Goal: Task Accomplishment & Management: Complete application form

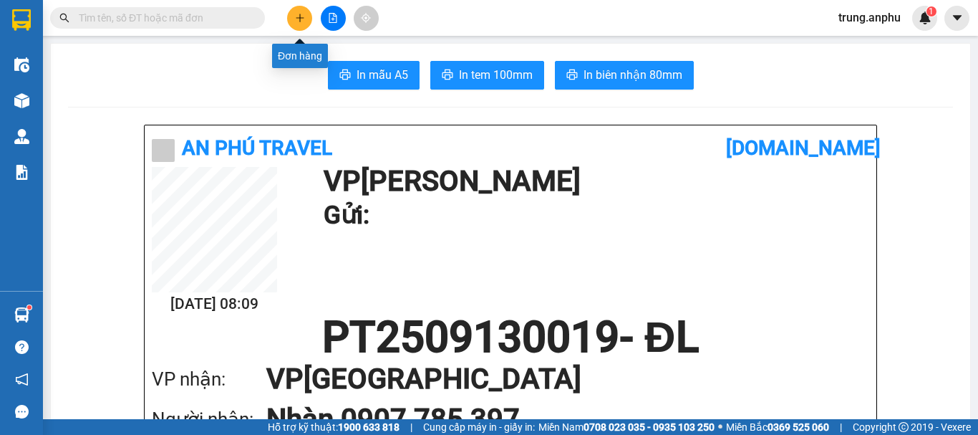
click at [309, 16] on button at bounding box center [299, 18] width 25 height 25
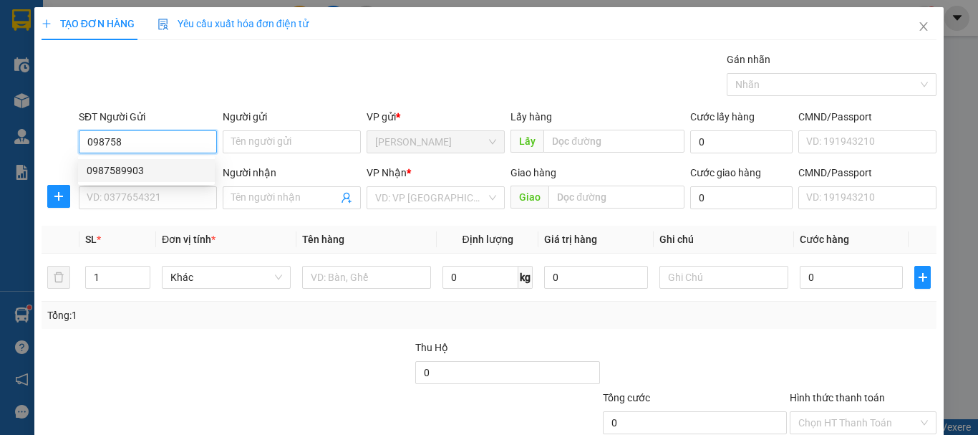
click at [158, 167] on div "0987589903" at bounding box center [147, 170] width 120 height 16
type input "0987589903"
type input "0945454323"
type input "đa Bích"
type input "N3 trạm công an,đức trọng"
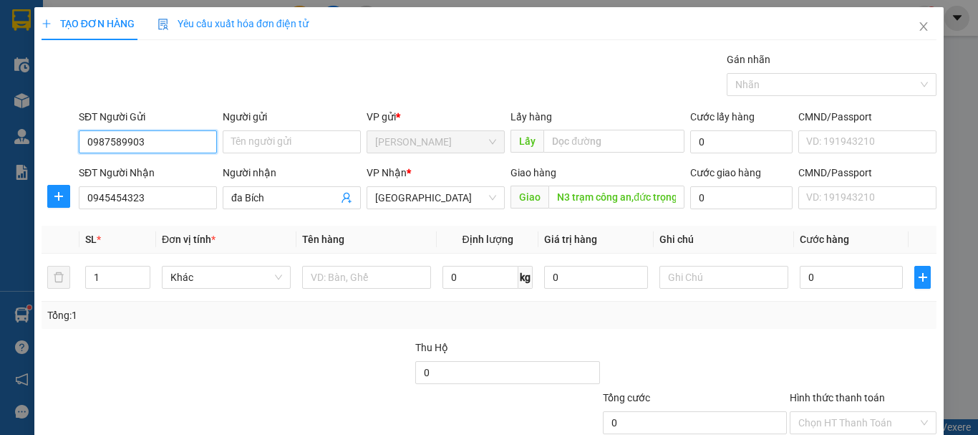
type input "40.000"
type input "0987589903"
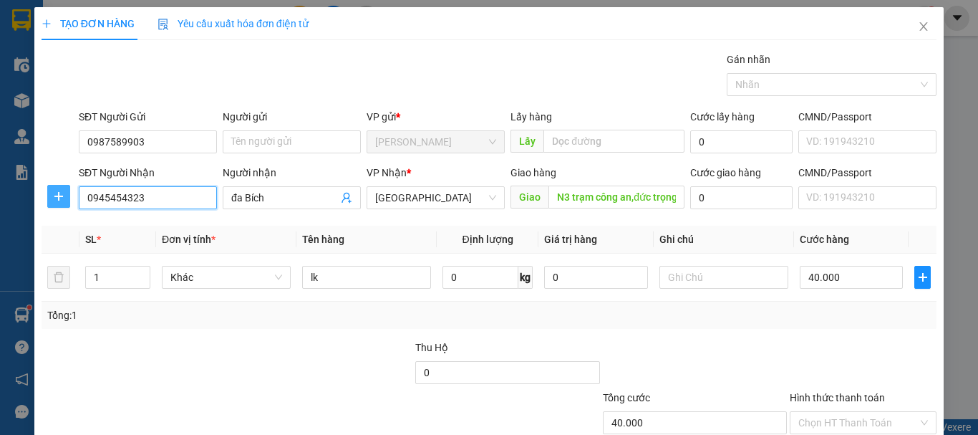
drag, startPoint x: 176, startPoint y: 195, endPoint x: 55, endPoint y: 200, distance: 121.1
click at [55, 200] on div "SĐT Người [PERSON_NAME] 0945454323 0945454323 Người [PERSON_NAME] đa [PERSON_NA…" at bounding box center [489, 190] width 898 height 50
type input "0911569239"
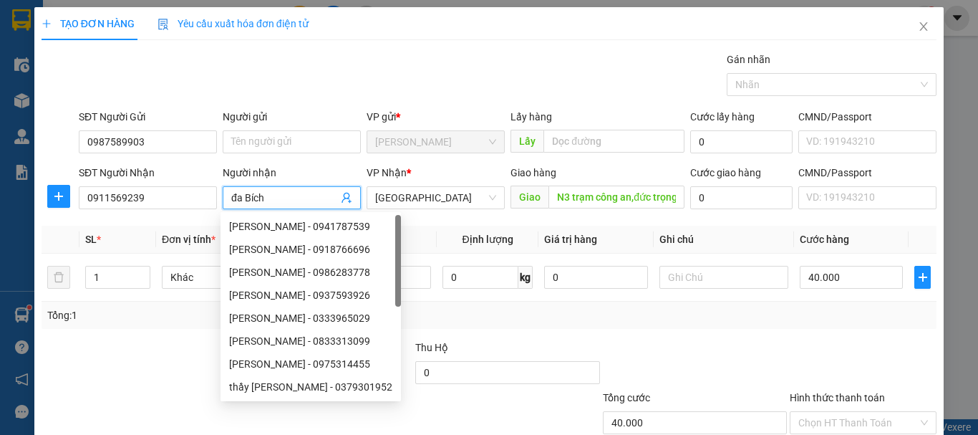
drag, startPoint x: 278, startPoint y: 195, endPoint x: 189, endPoint y: 216, distance: 91.3
click at [189, 216] on div "Transit Pickup Surcharge Ids Transit Deliver Surcharge Ids Transit Deliver Surc…" at bounding box center [489, 277] width 895 height 450
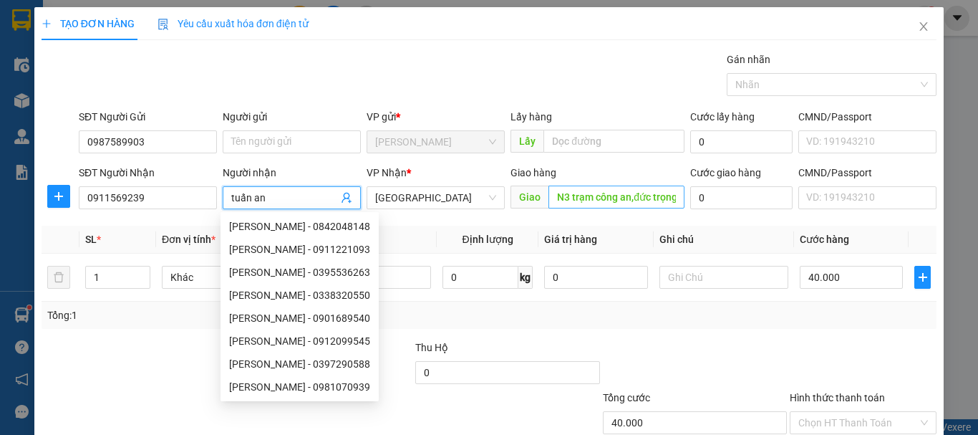
type input "tuấn an"
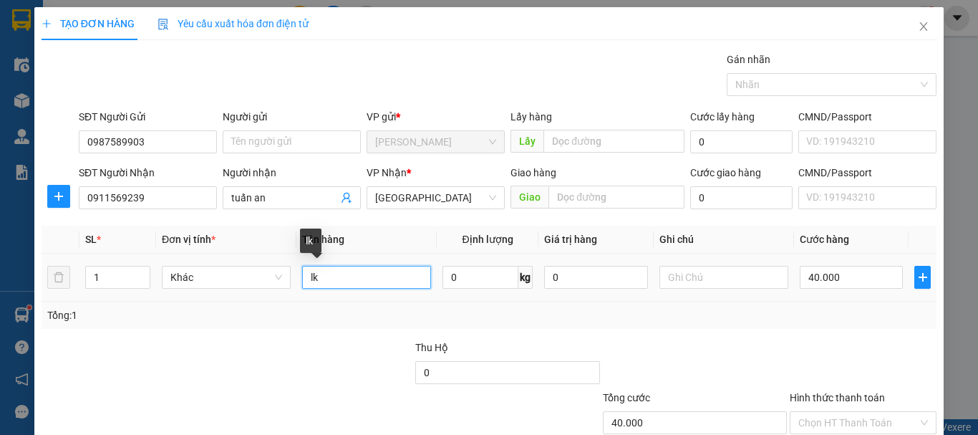
drag, startPoint x: 334, startPoint y: 276, endPoint x: 291, endPoint y: 289, distance: 45.1
click at [291, 289] on tr "1 Khác lk 0 kg 0 40.000" at bounding box center [489, 277] width 895 height 48
type input "2t hs"
click at [140, 273] on icon "up" at bounding box center [142, 273] width 4 height 3
type input "2"
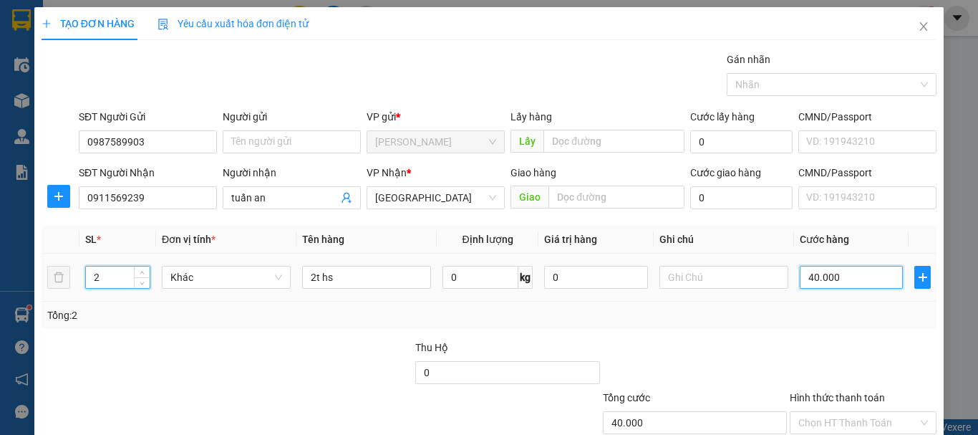
click at [827, 276] on input "40.000" at bounding box center [851, 277] width 103 height 23
type input "7"
type input "70"
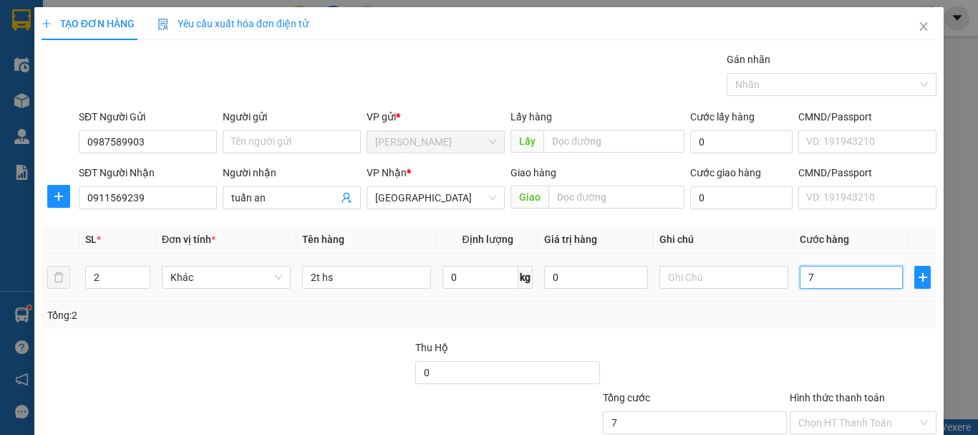
type input "70"
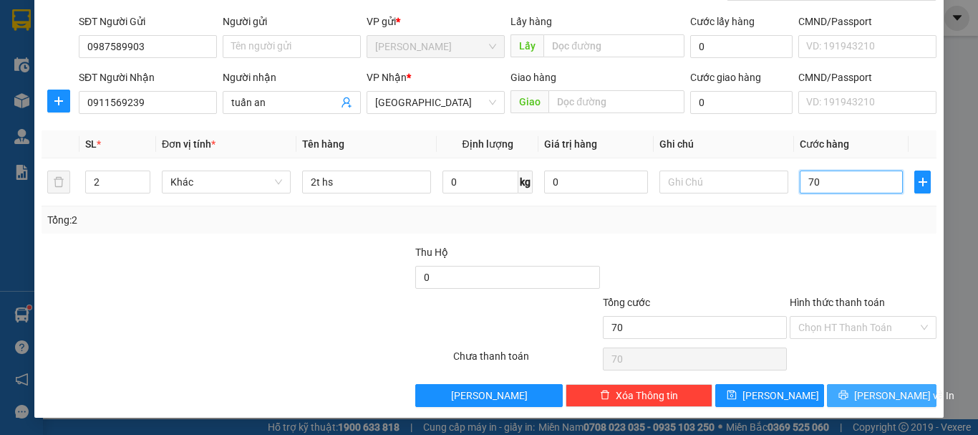
type input "70"
type input "70.000"
click at [846, 389] on icon "printer" at bounding box center [843, 394] width 10 height 10
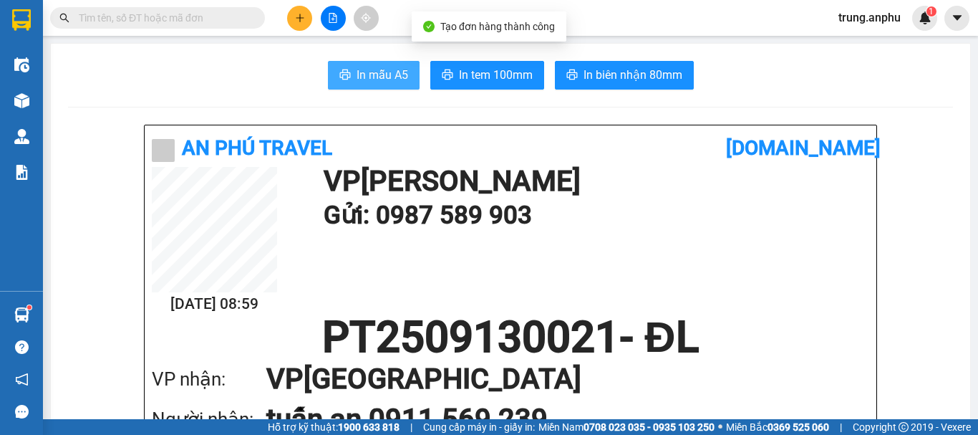
click at [382, 76] on span "In mẫu A5" at bounding box center [382, 75] width 52 height 18
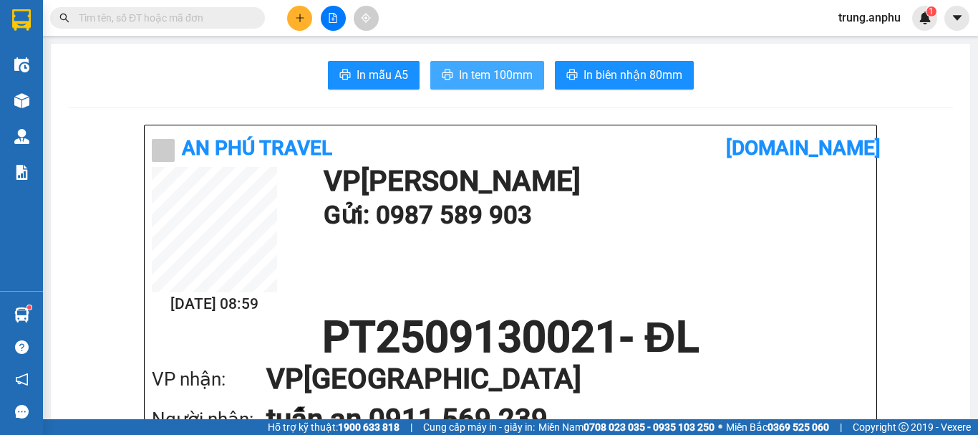
click at [465, 72] on span "In tem 100mm" at bounding box center [496, 75] width 74 height 18
click at [152, 14] on input "text" at bounding box center [163, 18] width 169 height 16
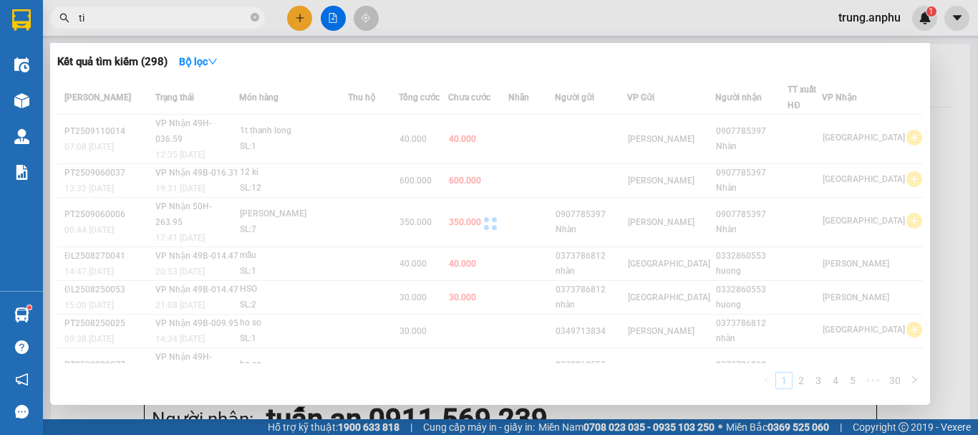
type input "t"
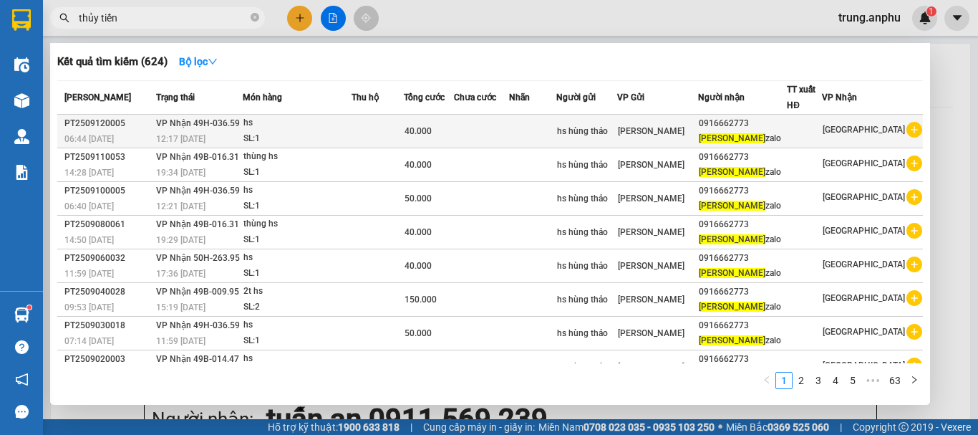
type input "thủy tiến"
click at [906, 130] on icon "plus-circle" at bounding box center [914, 130] width 16 height 16
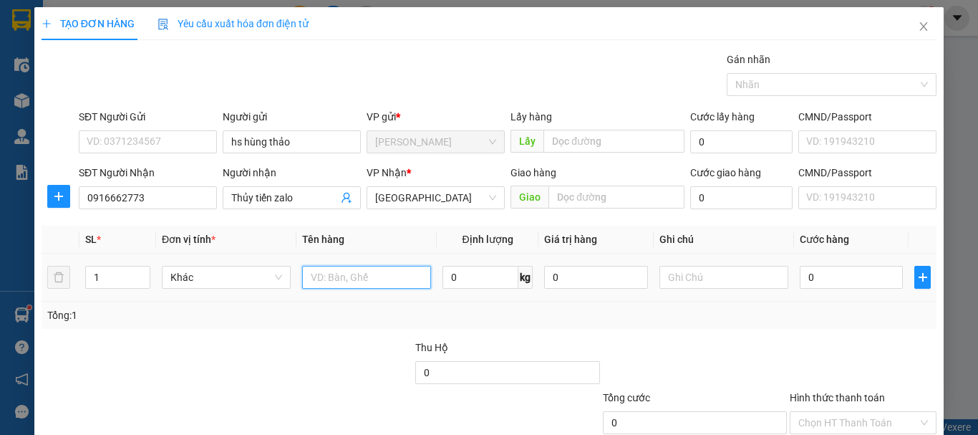
click at [333, 284] on input "text" at bounding box center [366, 277] width 129 height 23
type input "hs"
click at [815, 286] on input "0" at bounding box center [851, 277] width 103 height 23
type input "4"
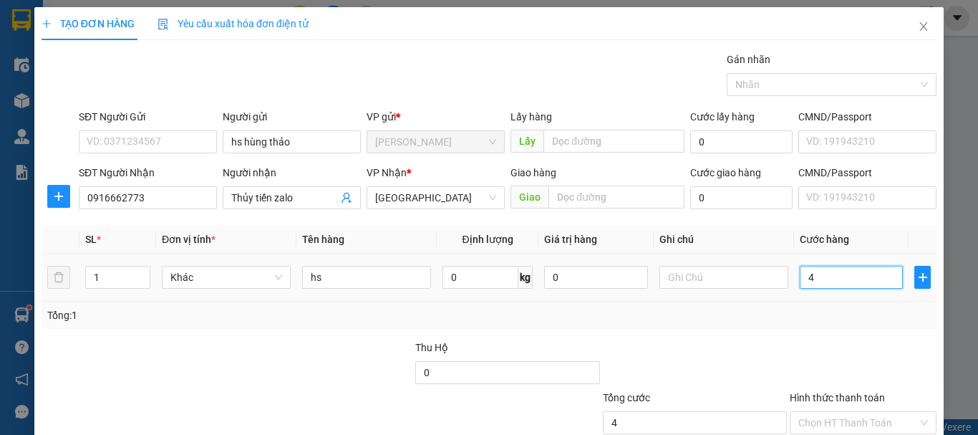
type input "4"
type input "40"
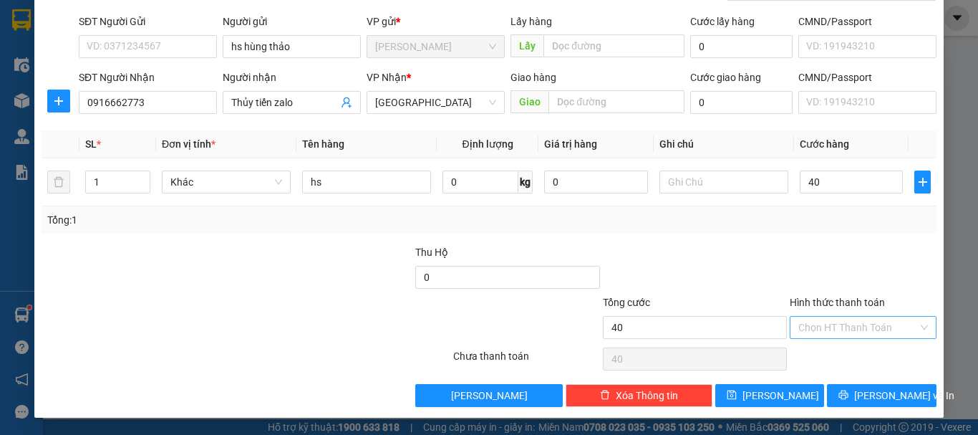
click at [844, 328] on input "Hình thức thanh toán" at bounding box center [858, 326] width 120 height 21
type input "40.000"
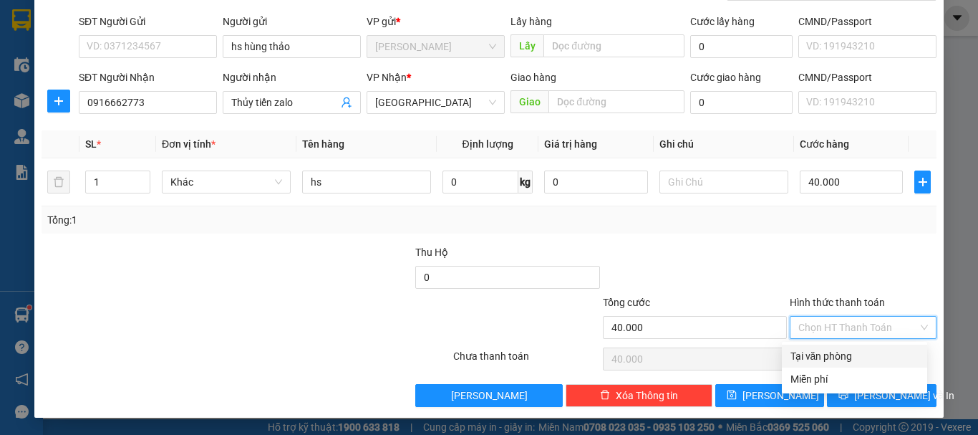
drag, startPoint x: 841, startPoint y: 361, endPoint x: 850, endPoint y: 352, distance: 12.7
click at [842, 361] on div "Tại văn phòng" at bounding box center [854, 356] width 128 height 16
type input "0"
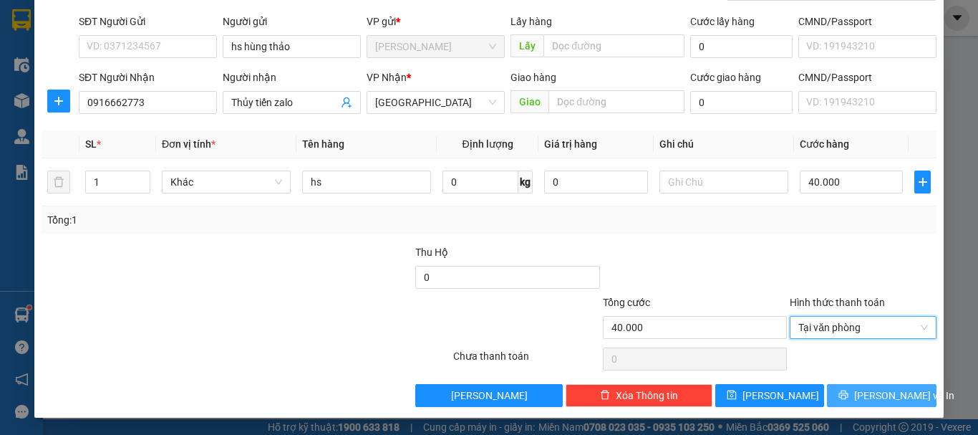
click at [853, 389] on button "[PERSON_NAME] và In" at bounding box center [882, 395] width 110 height 23
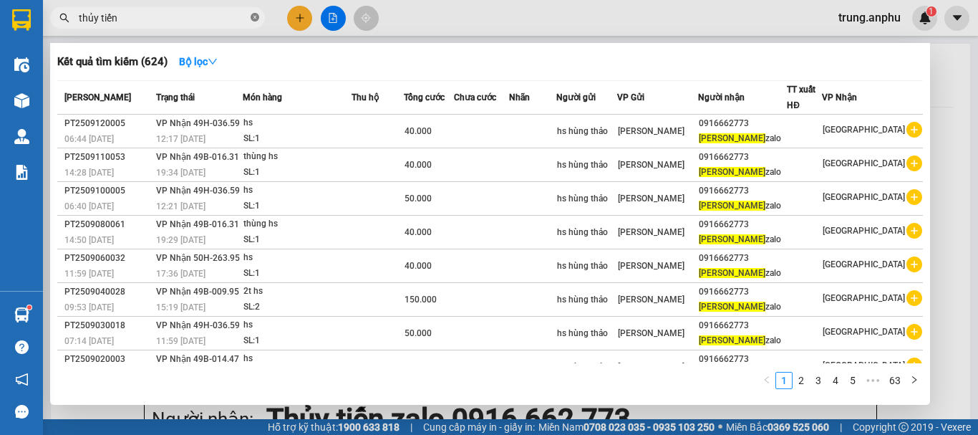
click at [256, 18] on icon "close-circle" at bounding box center [255, 17] width 9 height 9
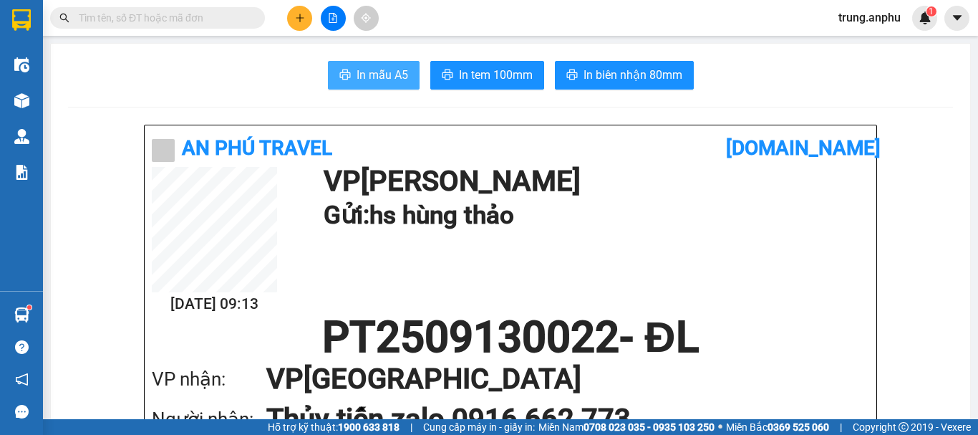
click at [374, 78] on span "In mẫu A5" at bounding box center [382, 75] width 52 height 18
click at [207, 24] on input "text" at bounding box center [163, 18] width 169 height 16
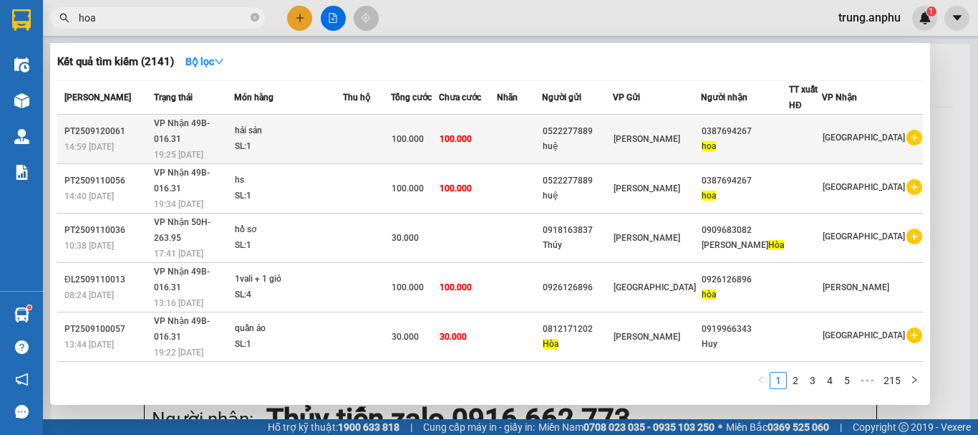
type input "hoa"
click at [906, 130] on icon "plus-circle" at bounding box center [914, 138] width 16 height 16
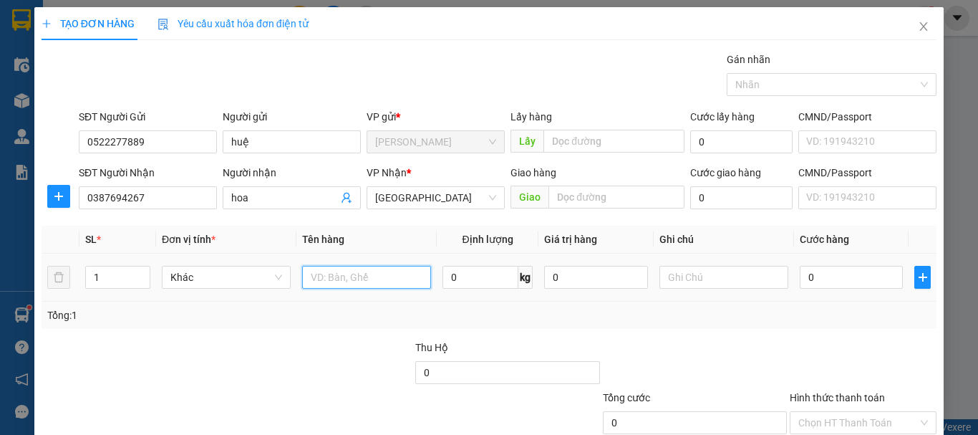
click at [355, 274] on input "text" at bounding box center [366, 277] width 129 height 23
type input "hs"
click at [811, 282] on input "0" at bounding box center [851, 277] width 103 height 23
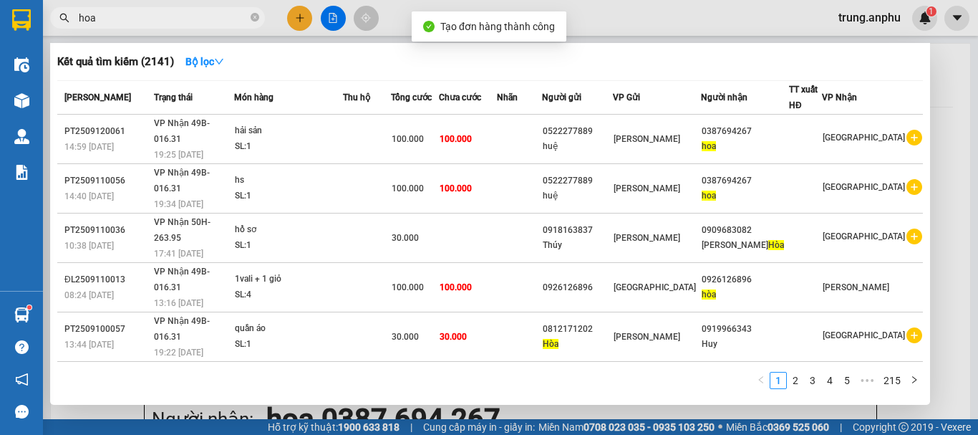
click at [334, 19] on div at bounding box center [489, 217] width 978 height 435
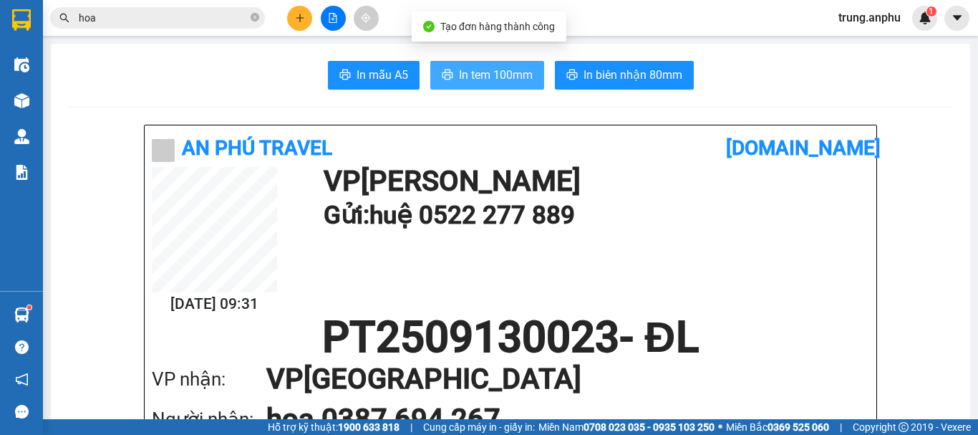
click at [467, 77] on span "In tem 100mm" at bounding box center [496, 75] width 74 height 18
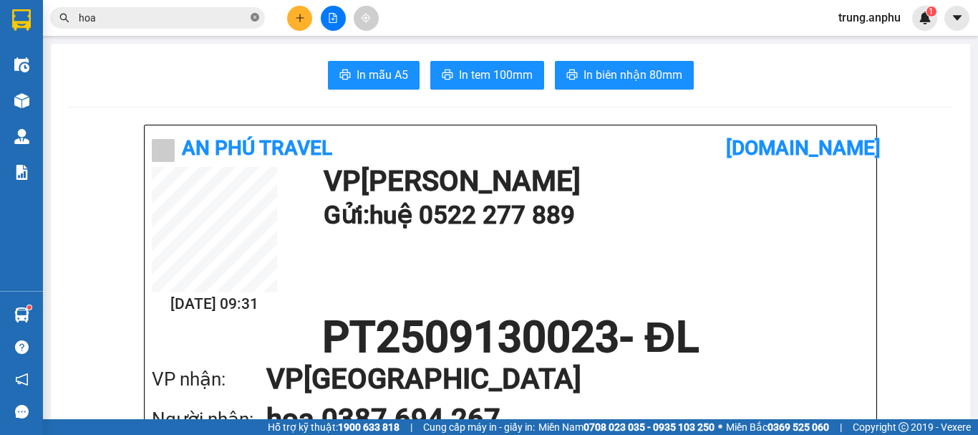
click at [254, 19] on icon "close-circle" at bounding box center [255, 17] width 9 height 9
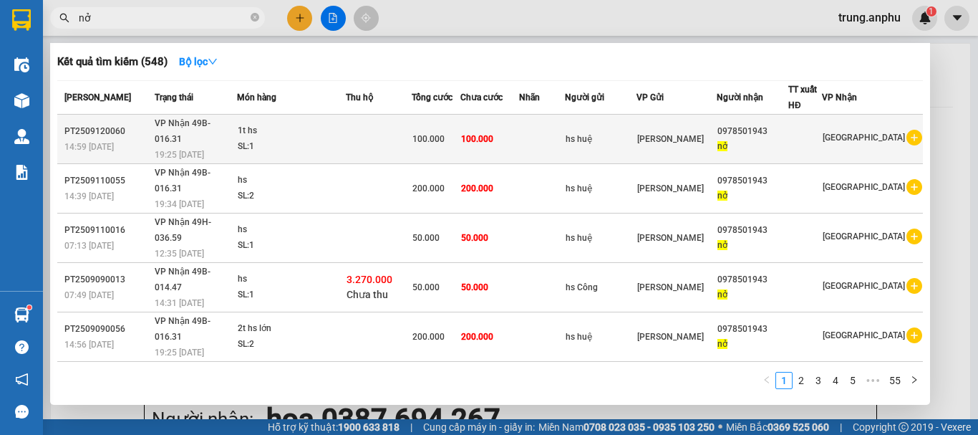
type input "nở"
click at [906, 130] on icon "plus-circle" at bounding box center [914, 138] width 16 height 16
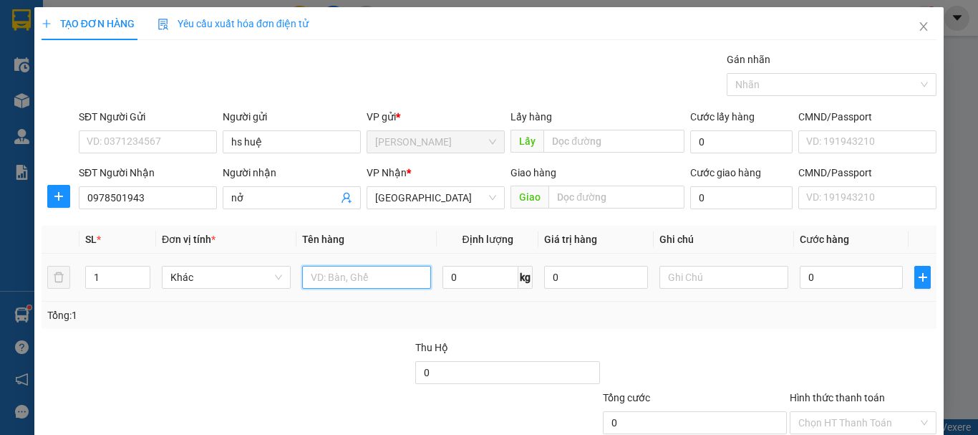
click at [364, 281] on input "text" at bounding box center [366, 277] width 129 height 23
type input "hs"
click at [822, 286] on input "0" at bounding box center [851, 277] width 103 height 23
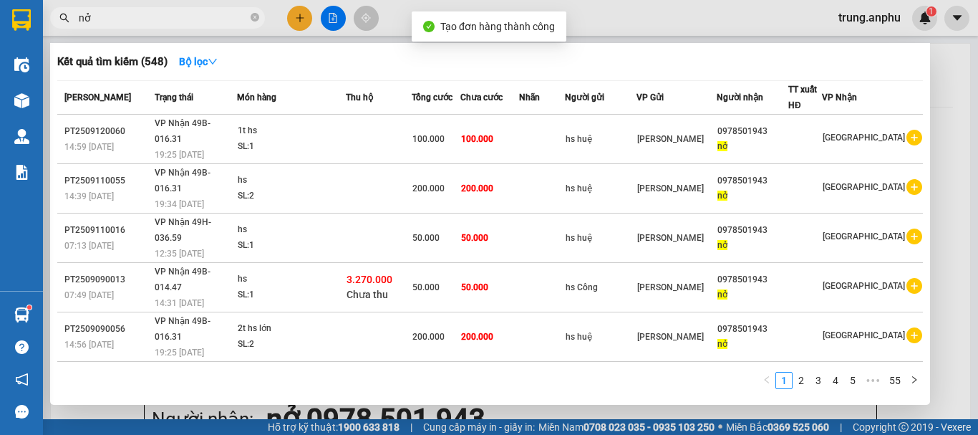
click at [334, 15] on div at bounding box center [489, 217] width 978 height 435
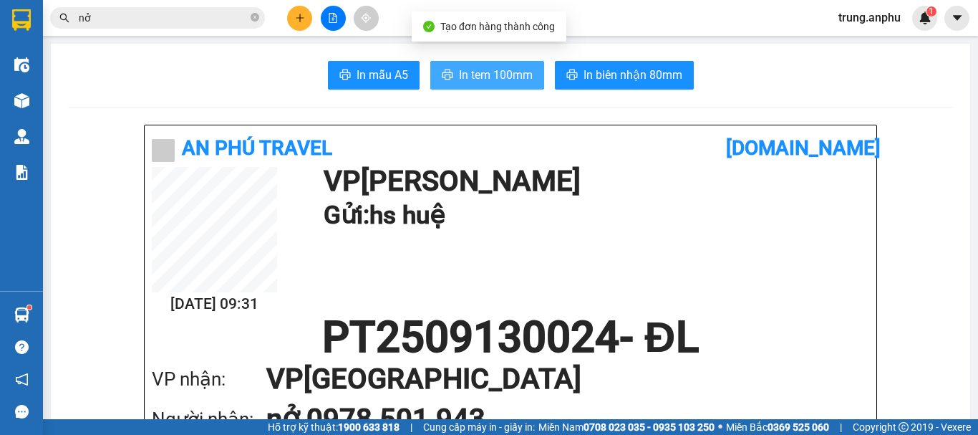
click at [472, 62] on button "In tem 100mm" at bounding box center [487, 75] width 114 height 29
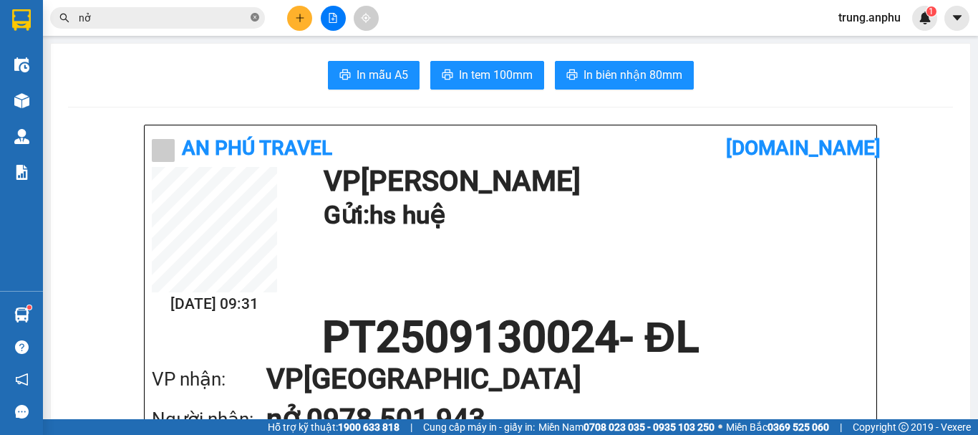
click at [253, 18] on icon "close-circle" at bounding box center [255, 17] width 9 height 9
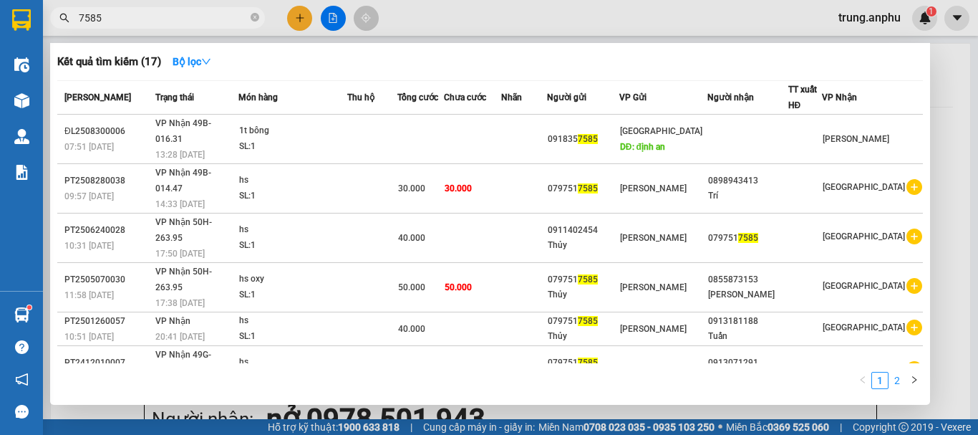
type input "7585"
click at [894, 381] on link "2" at bounding box center [897, 380] width 16 height 16
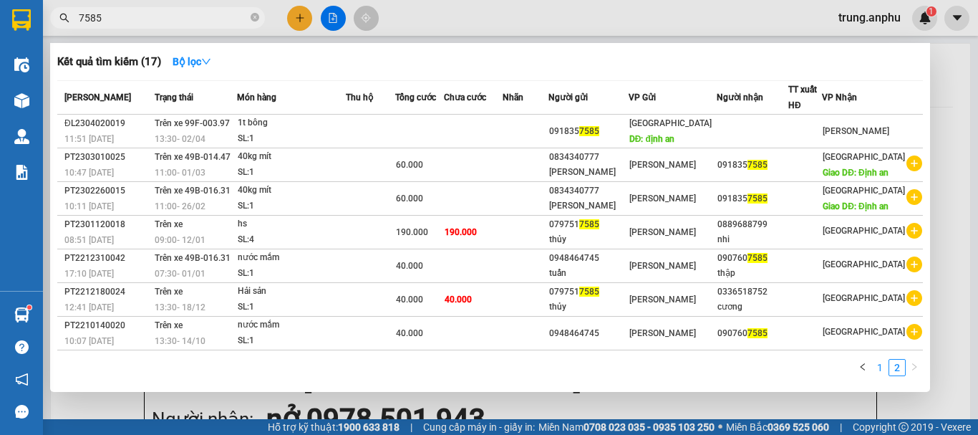
click at [881, 375] on link "1" at bounding box center [880, 367] width 16 height 16
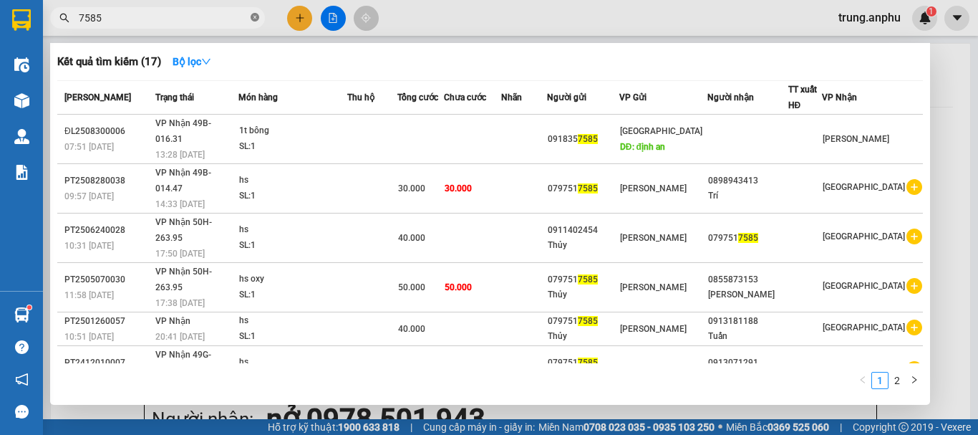
click at [255, 15] on icon "close-circle" at bounding box center [255, 17] width 9 height 9
type input "2030"
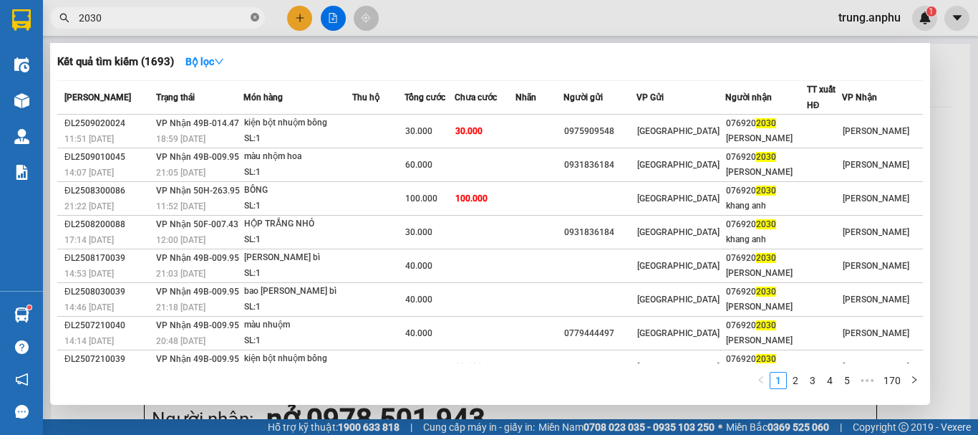
click at [255, 18] on icon "close-circle" at bounding box center [255, 17] width 9 height 9
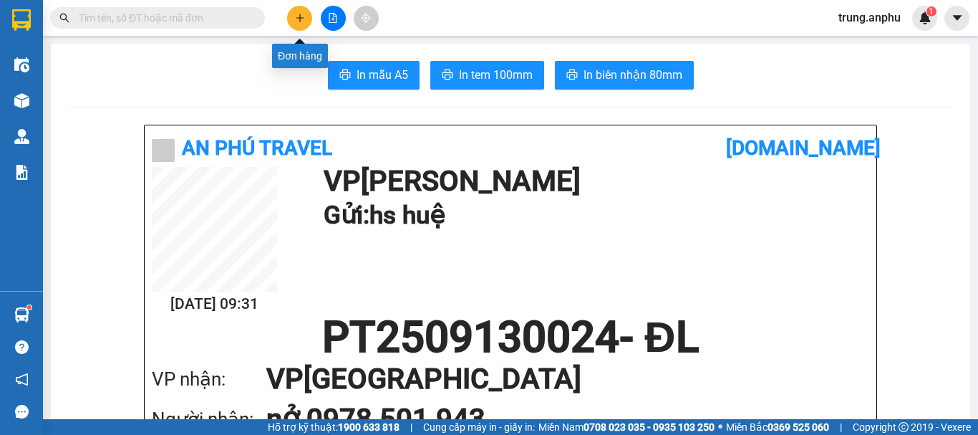
click at [302, 21] on icon "plus" at bounding box center [300, 18] width 10 height 10
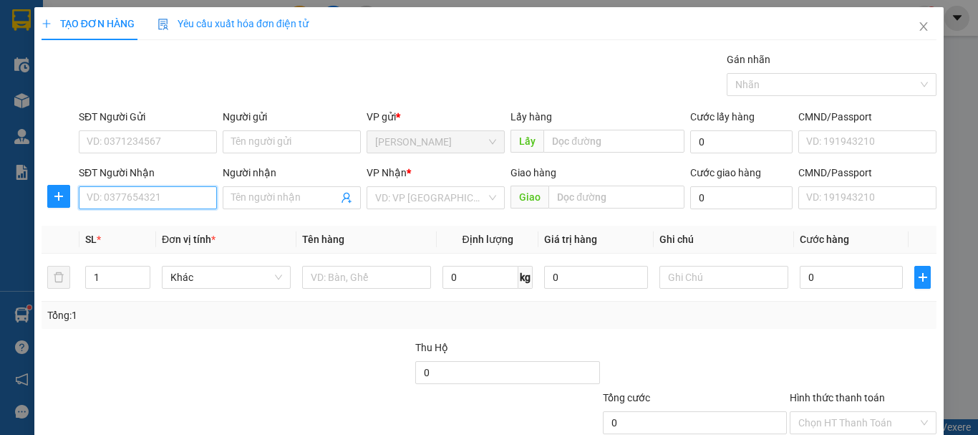
click at [166, 198] on input "SĐT Người Nhận" at bounding box center [148, 197] width 138 height 23
type input "0918357585"
click at [130, 222] on div "0918357585" at bounding box center [147, 226] width 120 height 16
type input "Định an"
type input "60.000"
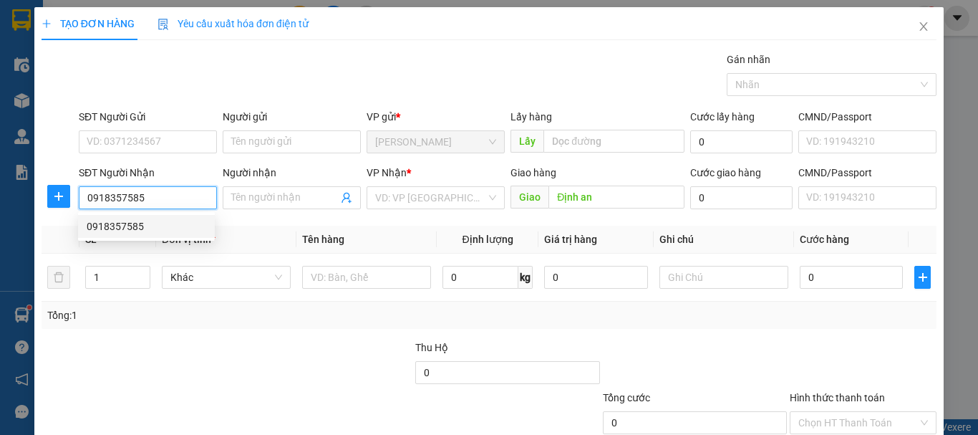
type input "60.000"
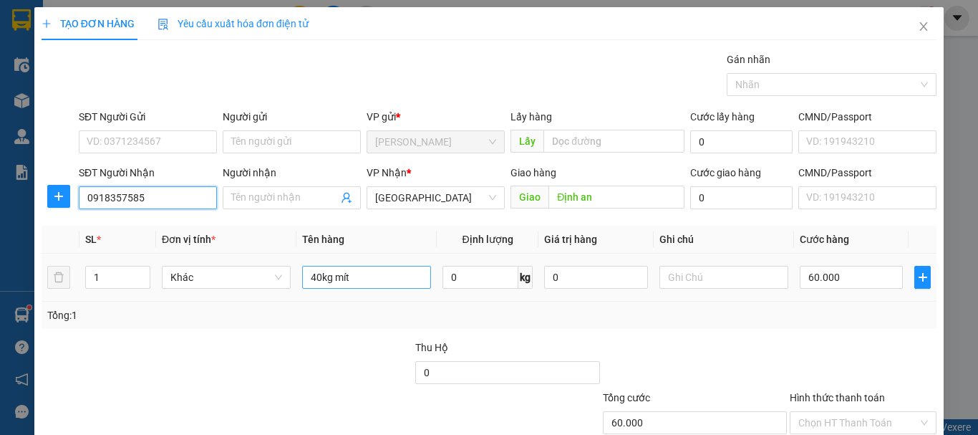
type input "0918357585"
drag, startPoint x: 364, startPoint y: 272, endPoint x: 276, endPoint y: 276, distance: 87.4
click at [276, 276] on tr "1 Khác 40kg mít 0 kg 0 60.000" at bounding box center [489, 277] width 895 height 48
type input "thuốc"
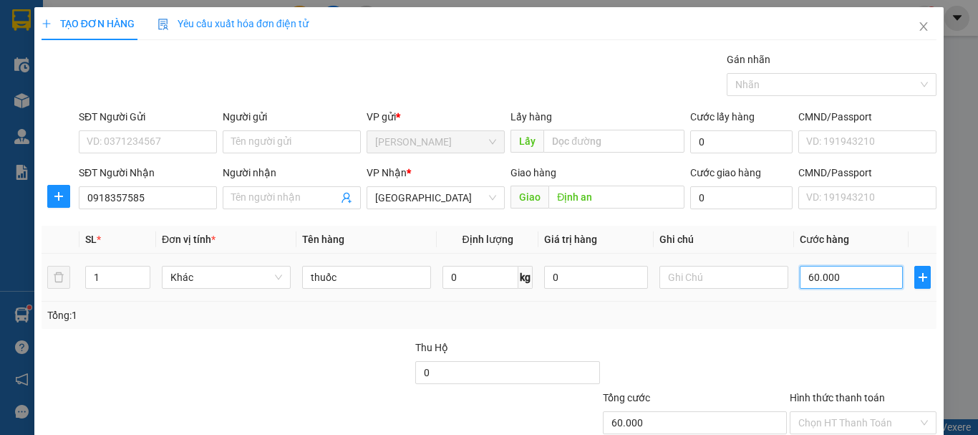
click at [851, 282] on input "60.000" at bounding box center [851, 277] width 103 height 23
type input "3"
type input "30"
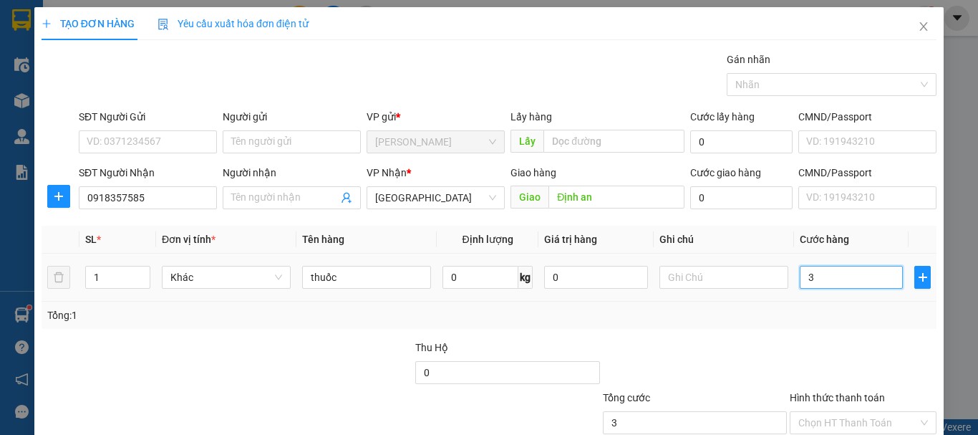
type input "30"
type input "30.000"
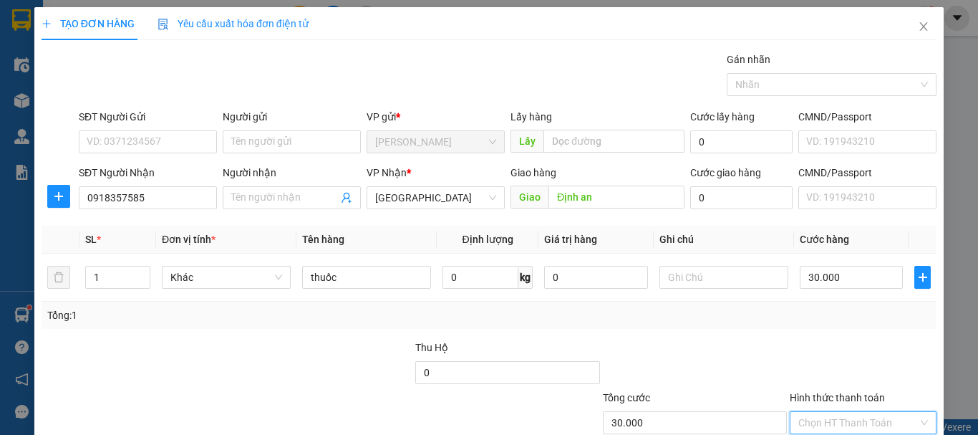
click at [855, 412] on input "Hình thức thanh toán" at bounding box center [858, 422] width 120 height 21
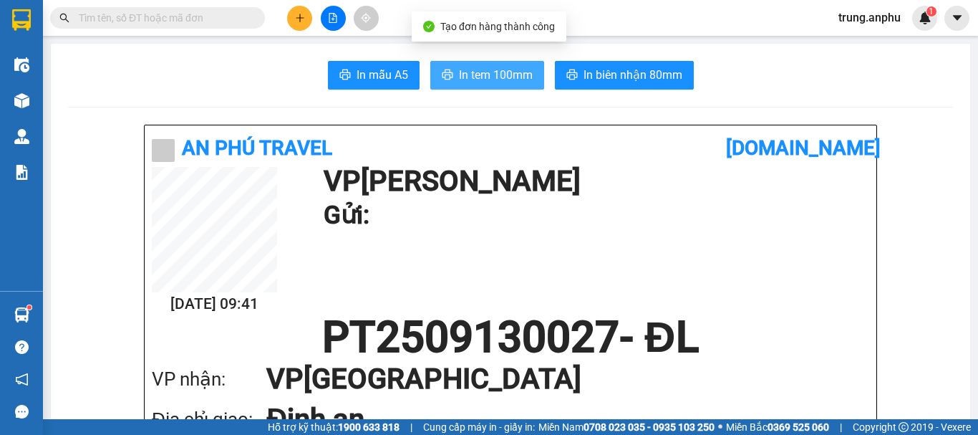
click at [476, 81] on span "In tem 100mm" at bounding box center [496, 75] width 74 height 18
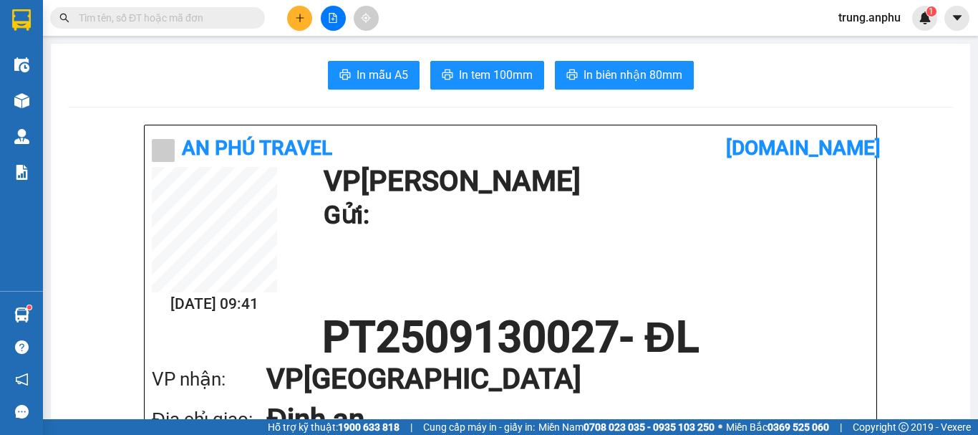
click at [200, 19] on input "text" at bounding box center [163, 18] width 169 height 16
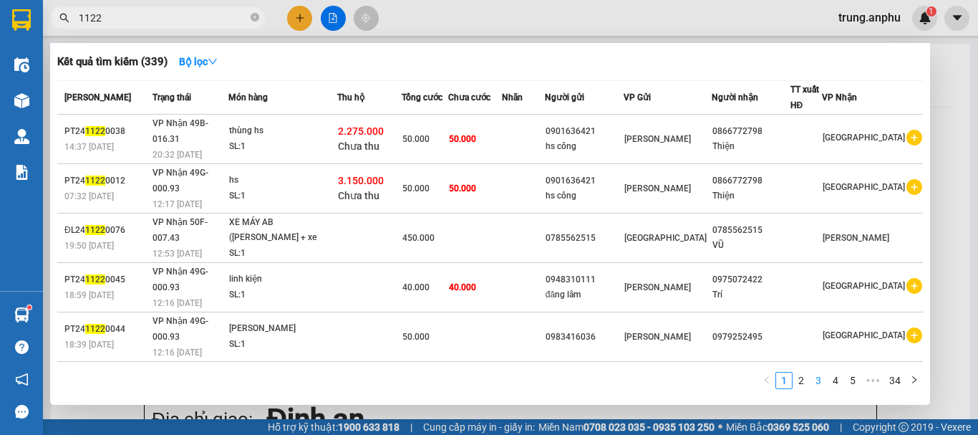
type input "1122"
click at [812, 384] on link "3" at bounding box center [818, 380] width 16 height 16
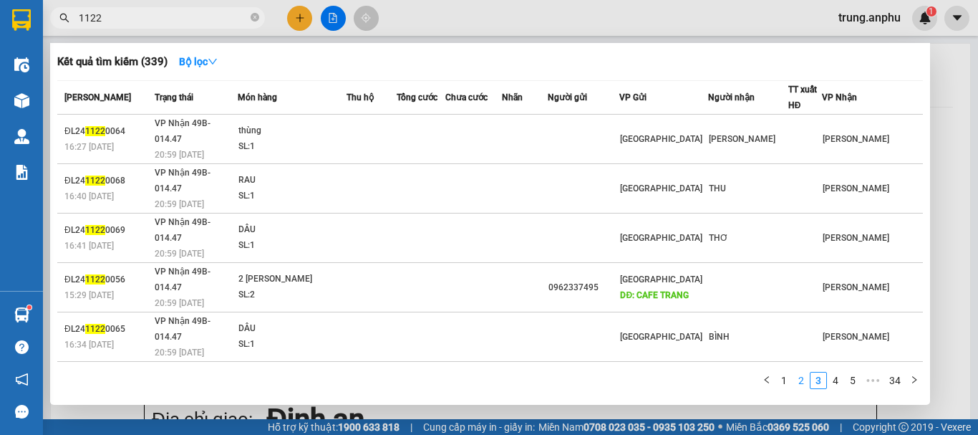
click at [797, 384] on link "2" at bounding box center [801, 380] width 16 height 16
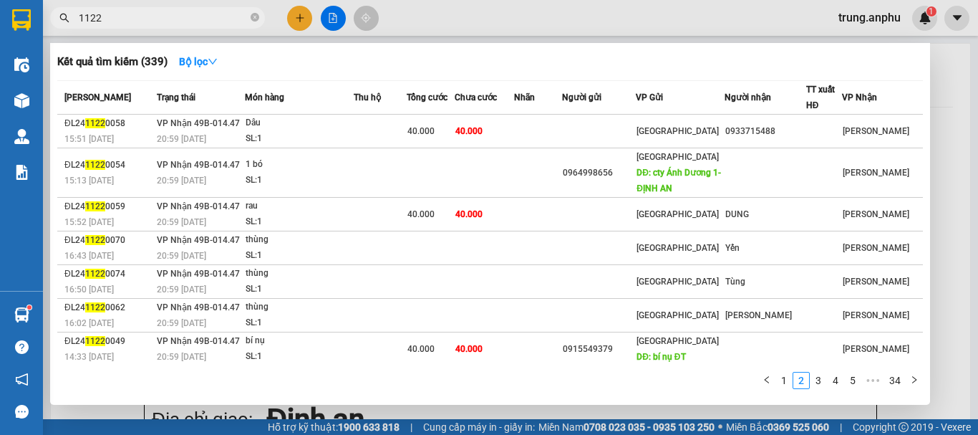
click at [837, 389] on li "4" at bounding box center [835, 380] width 17 height 17
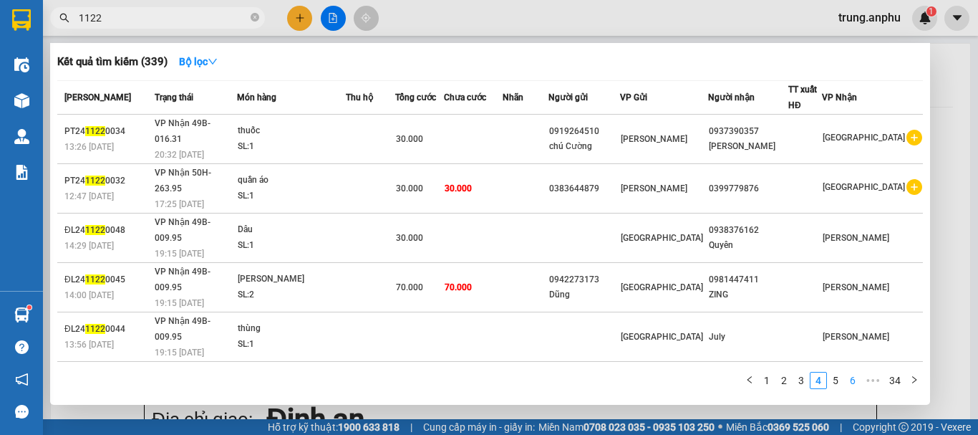
click at [854, 387] on link "6" at bounding box center [853, 380] width 16 height 16
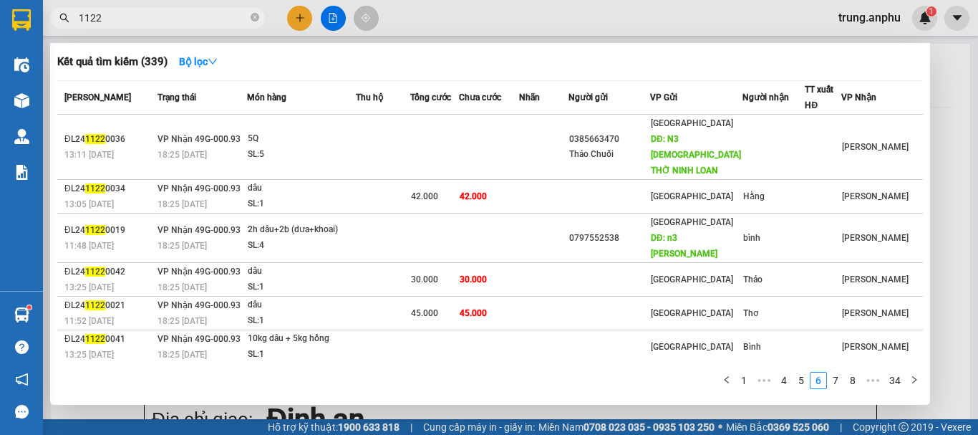
click at [254, 16] on icon "close-circle" at bounding box center [255, 17] width 9 height 9
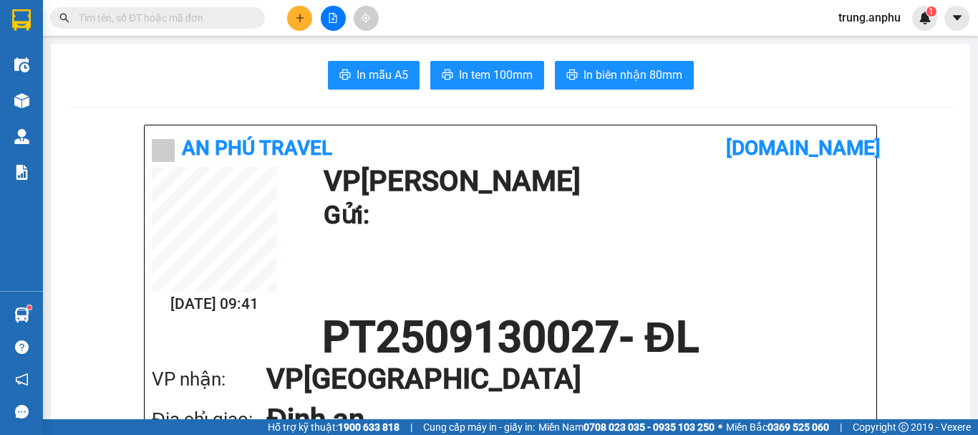
click at [134, 23] on input "text" at bounding box center [163, 18] width 169 height 16
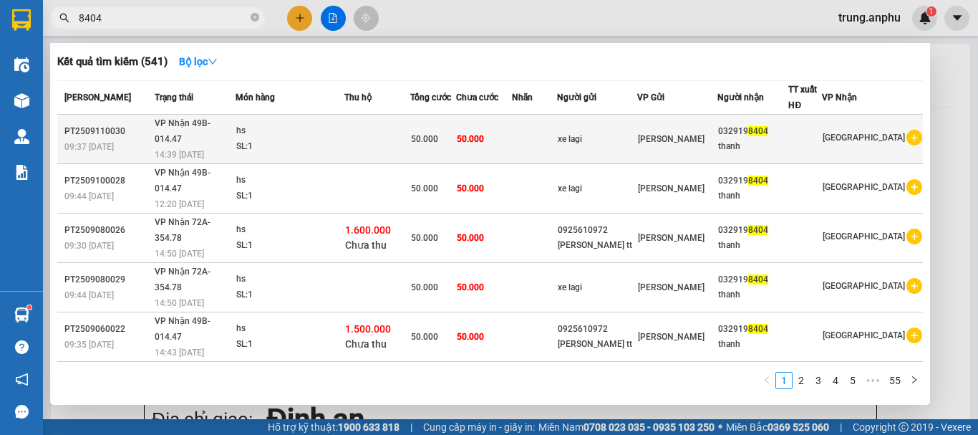
type input "8404"
click at [910, 130] on icon "plus-circle" at bounding box center [914, 138] width 16 height 16
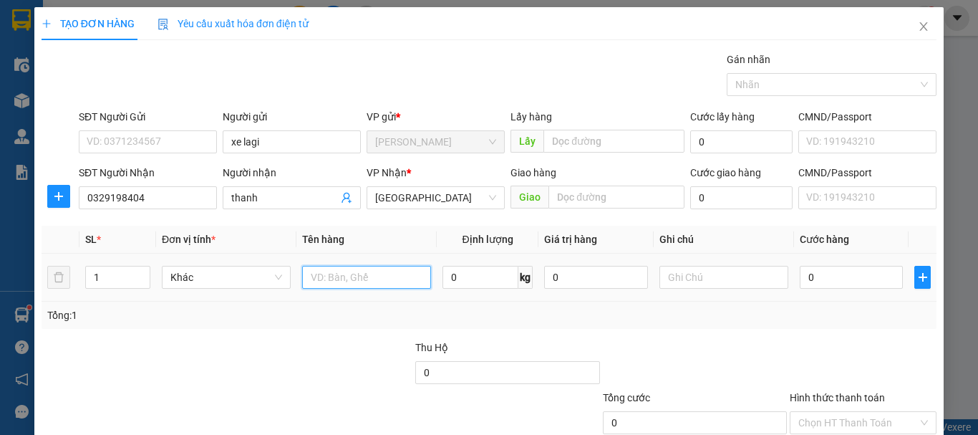
click at [392, 281] on input "text" at bounding box center [366, 277] width 129 height 23
type input "hs"
click at [841, 283] on input "0" at bounding box center [851, 277] width 103 height 23
type input "5"
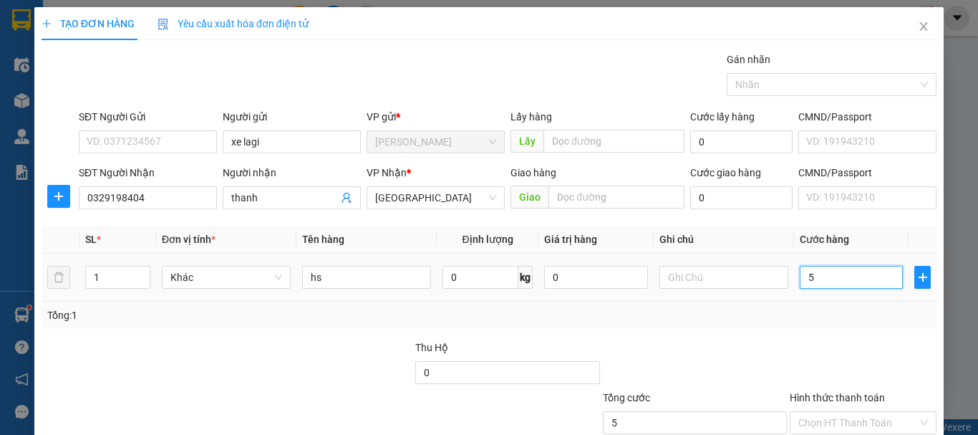
type input "5"
type input "50"
type input "50.000"
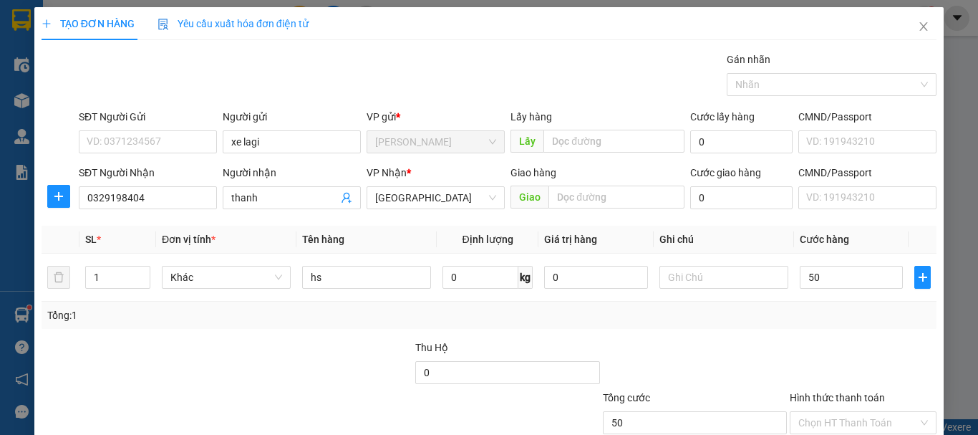
type input "50.000"
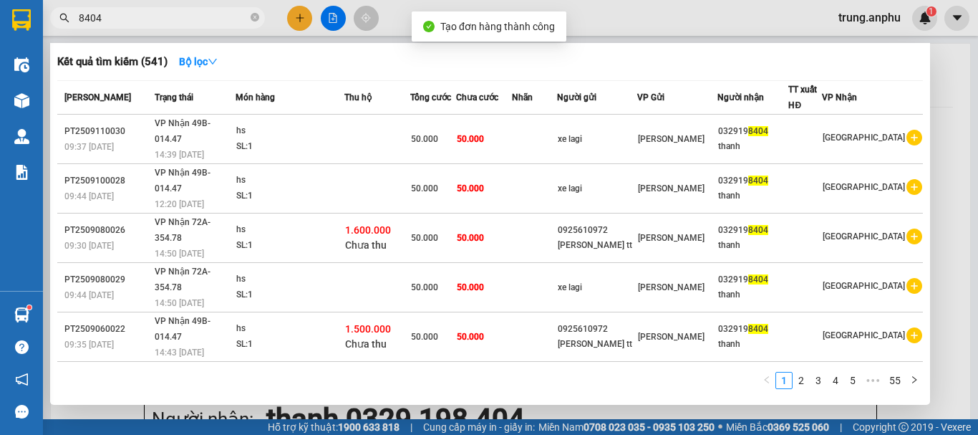
click at [335, 17] on div at bounding box center [489, 217] width 978 height 435
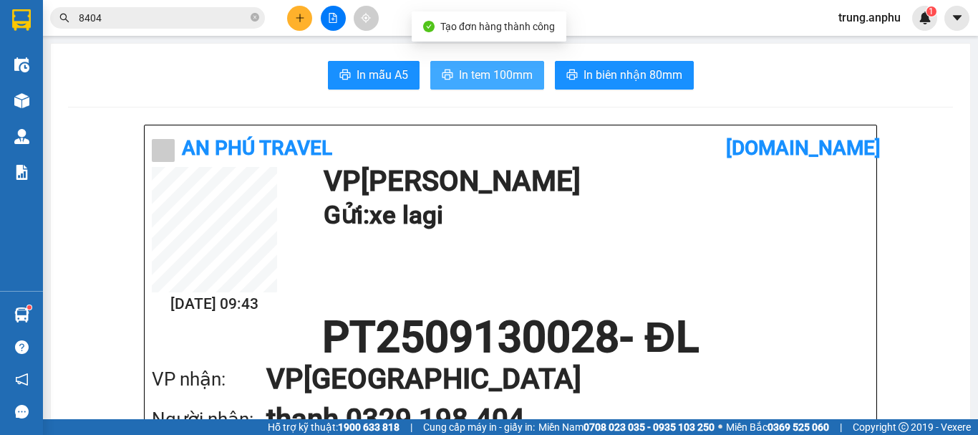
click at [490, 77] on span "In tem 100mm" at bounding box center [496, 75] width 74 height 18
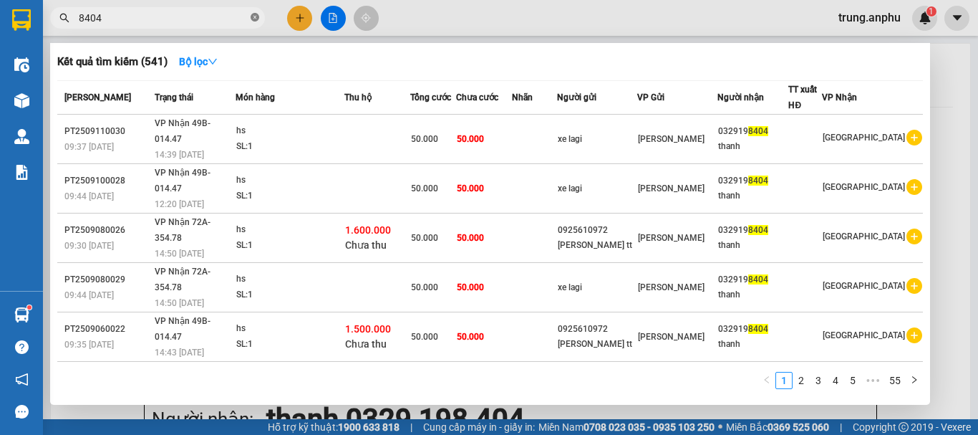
click at [256, 16] on icon "close-circle" at bounding box center [255, 17] width 9 height 9
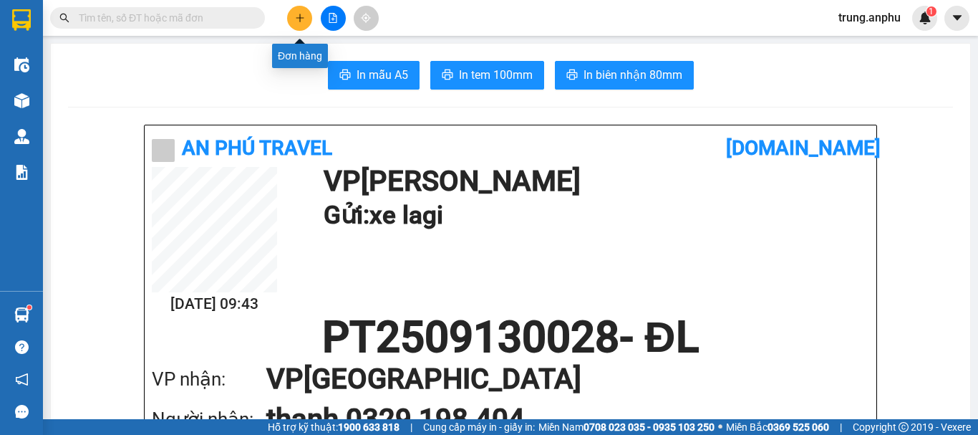
click at [300, 18] on icon "plus" at bounding box center [300, 17] width 8 height 1
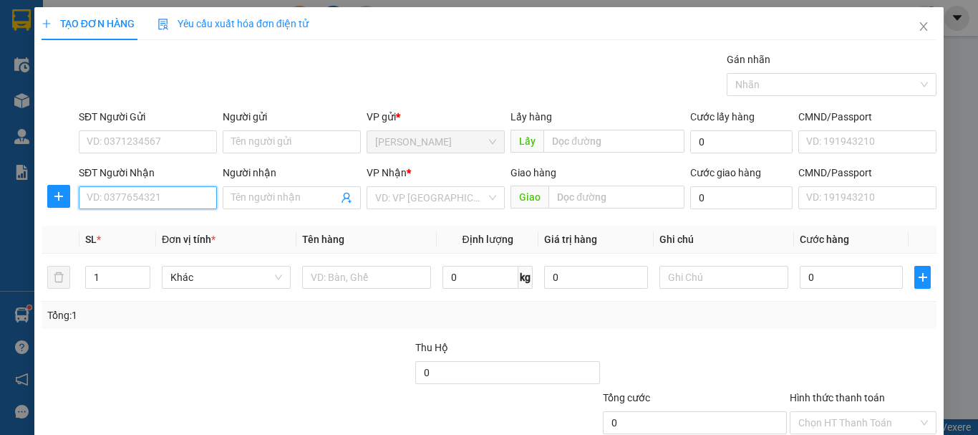
click at [170, 196] on input "SĐT Người Nhận" at bounding box center [148, 197] width 138 height 23
click at [134, 223] on div "0326561122" at bounding box center [147, 226] width 120 height 16
type input "0326561122"
type input "N3 tân hội"
type input "50.000"
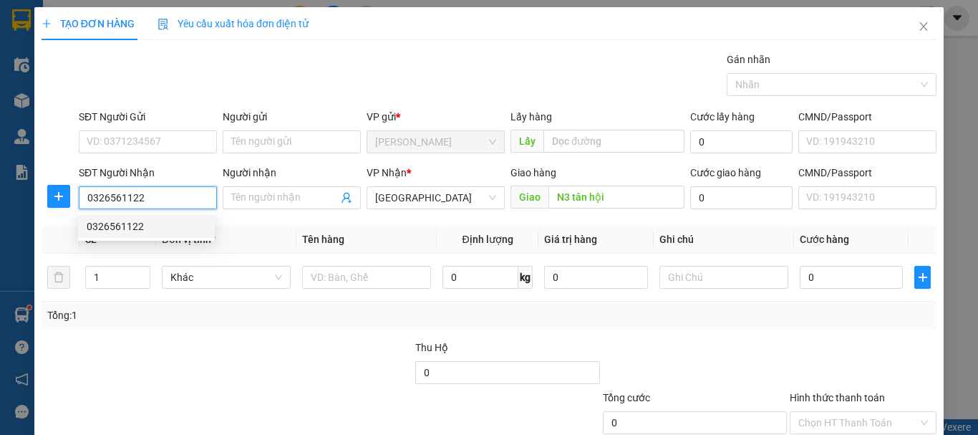
type input "50.000"
type input "0326561122"
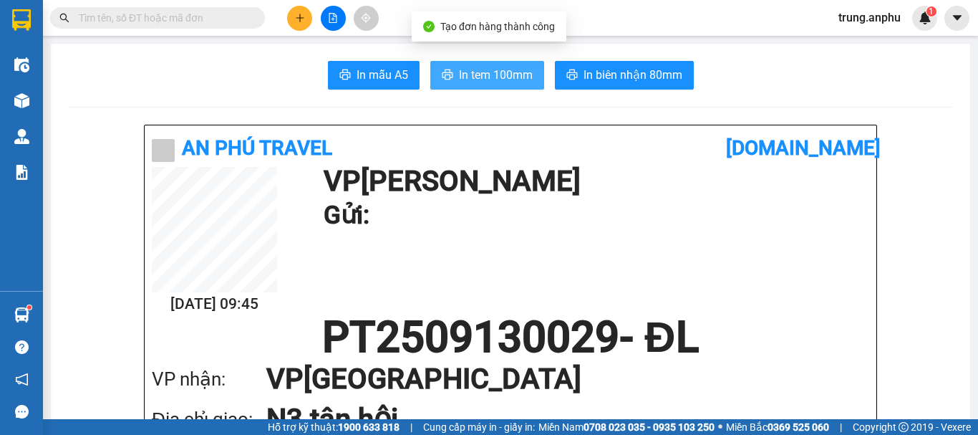
click at [468, 79] on span "In tem 100mm" at bounding box center [496, 75] width 74 height 18
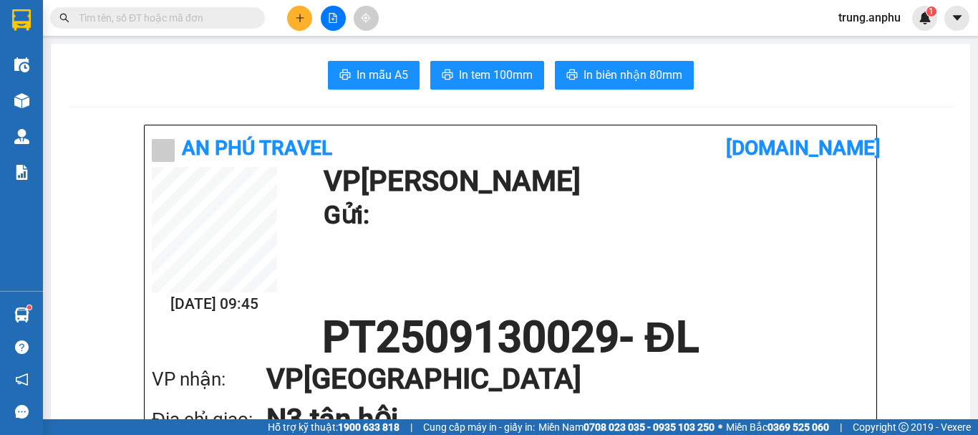
click at [303, 13] on icon "plus" at bounding box center [300, 18] width 10 height 10
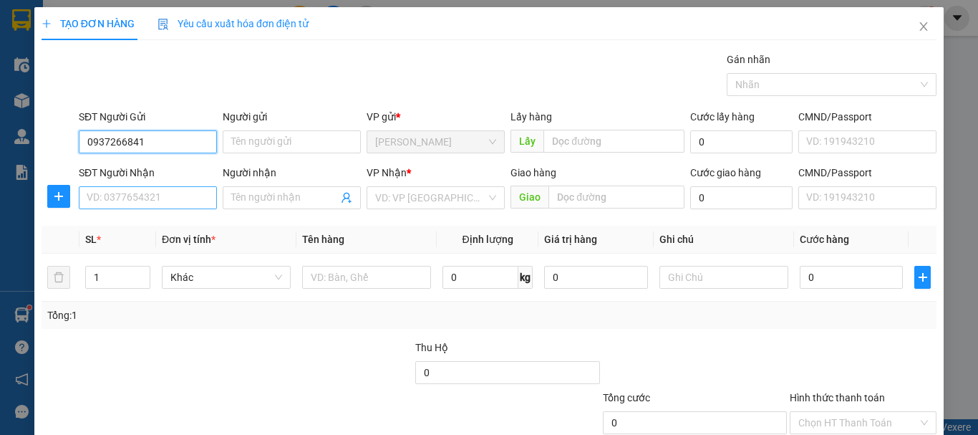
type input "0937266841"
click at [190, 194] on input "SĐT Người Nhận" at bounding box center [148, 197] width 138 height 23
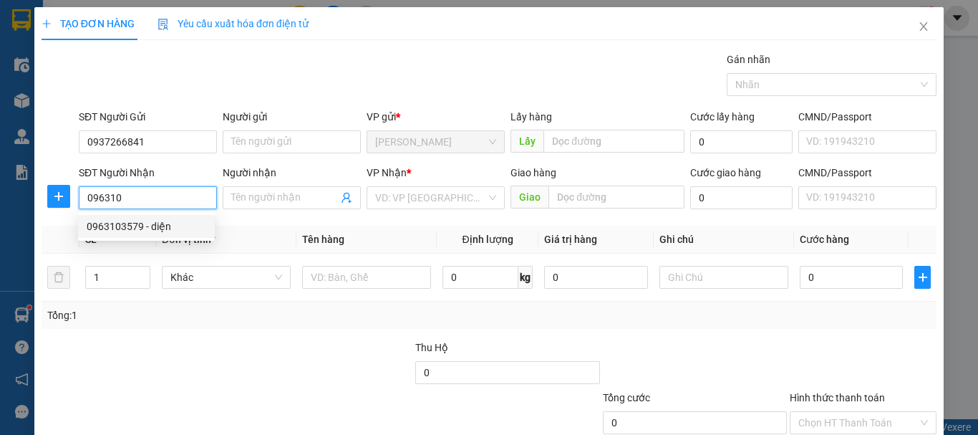
click at [133, 220] on div "0963103579 - diện" at bounding box center [147, 226] width 120 height 16
type input "0963103579"
type input "diện"
type input "110.000"
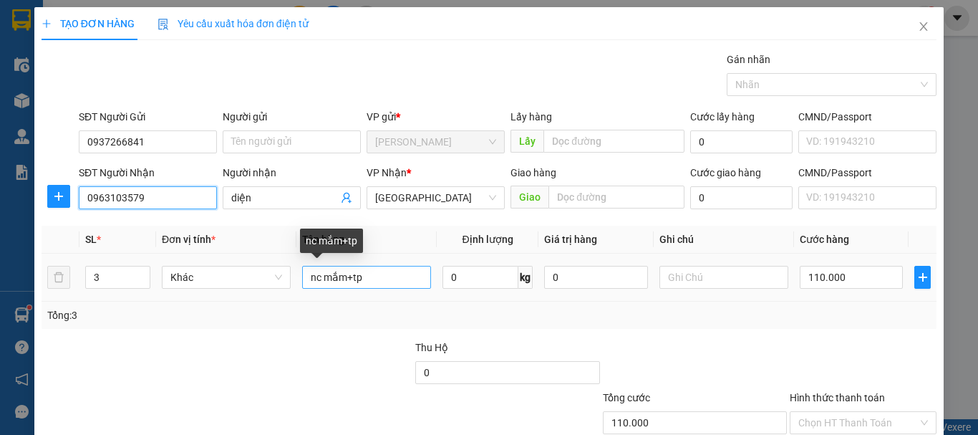
type input "0963103579"
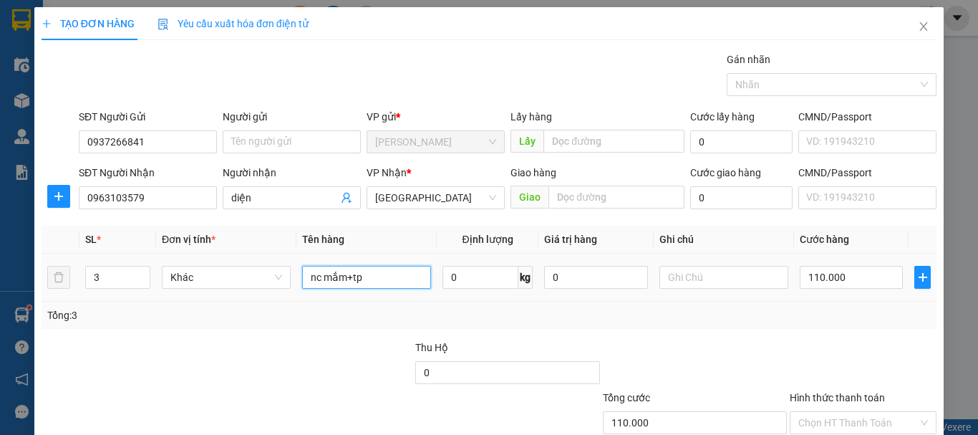
drag, startPoint x: 388, startPoint y: 281, endPoint x: 298, endPoint y: 299, distance: 92.1
click at [298, 299] on td "nc mắm+tp" at bounding box center [366, 277] width 140 height 48
type input "rau"
click at [820, 279] on input "110.000" at bounding box center [851, 277] width 103 height 23
type input "4"
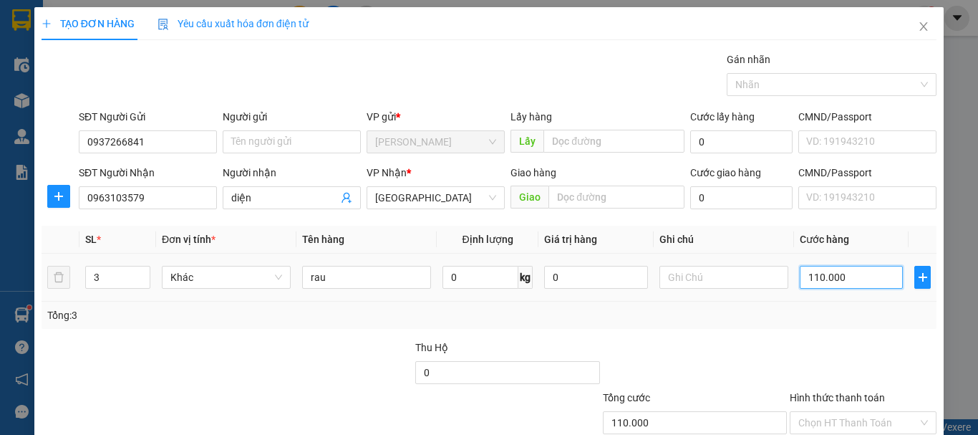
type input "4"
type input "40"
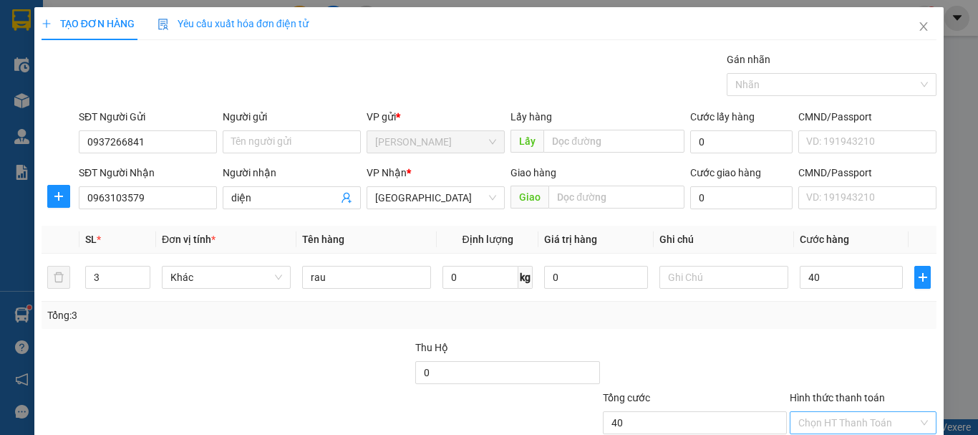
type input "40.000"
click at [840, 412] on input "Hình thức thanh toán" at bounding box center [858, 422] width 120 height 21
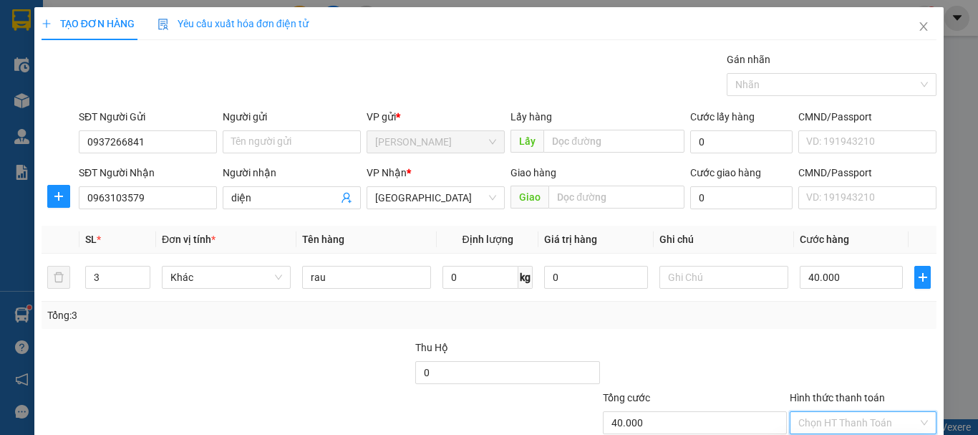
type input "0"
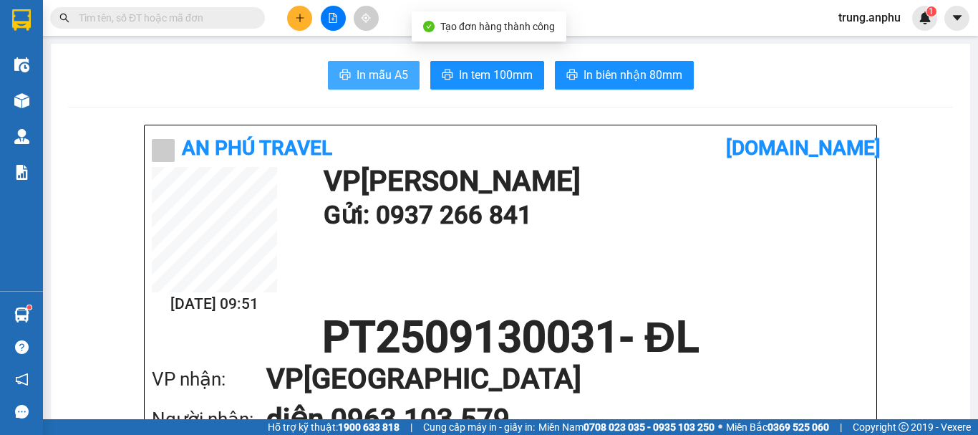
click at [344, 72] on icon "printer" at bounding box center [344, 74] width 11 height 11
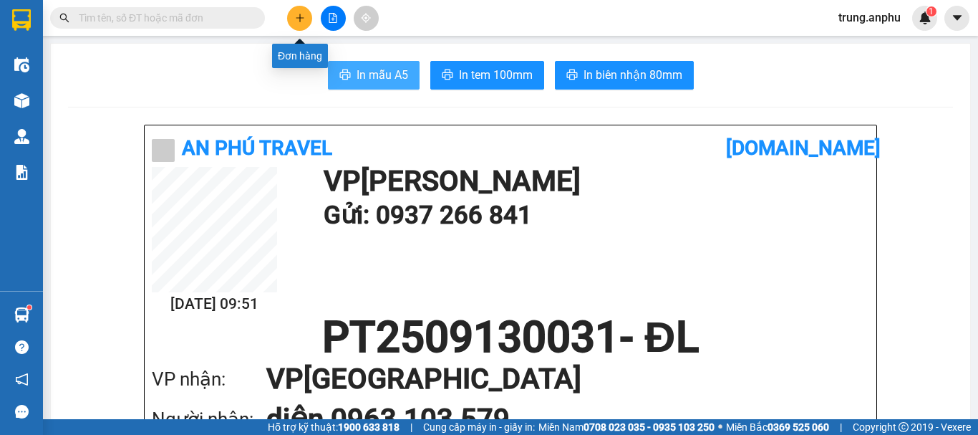
click at [300, 15] on icon "plus" at bounding box center [299, 18] width 1 height 8
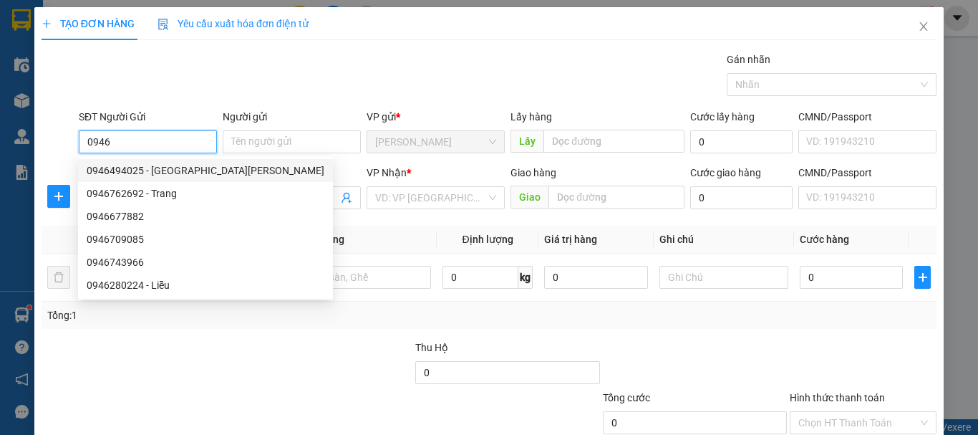
click at [120, 167] on div "0946494025 - [GEOGRAPHIC_DATA][PERSON_NAME]" at bounding box center [206, 170] width 238 height 16
type input "0946494025"
type input "Cô [PERSON_NAME]"
type input "0849864679"
type input "Triệu"
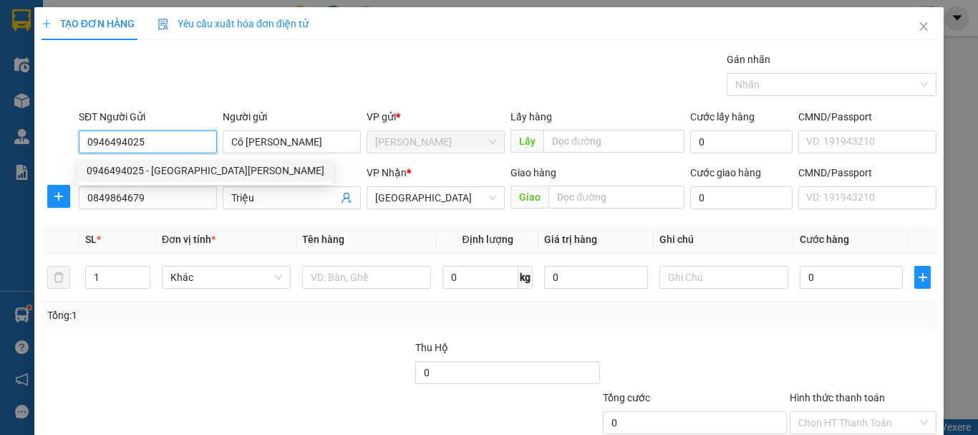
type input "30.000"
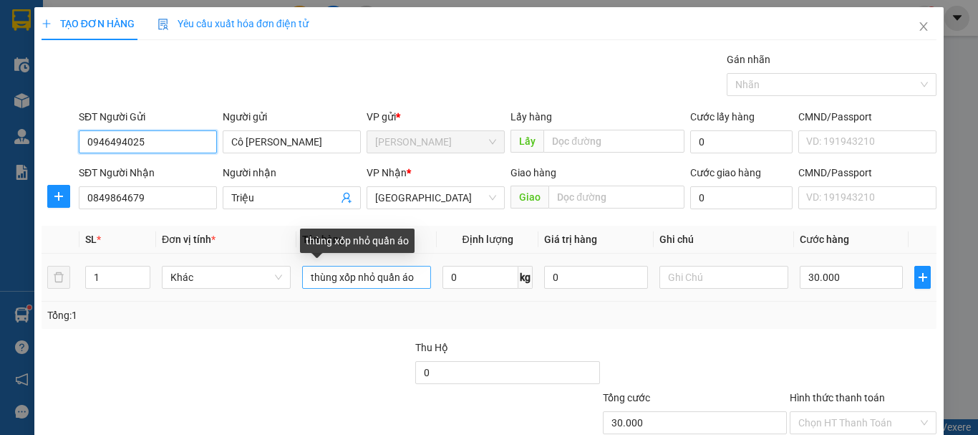
type input "0946494025"
drag, startPoint x: 422, startPoint y: 282, endPoint x: 246, endPoint y: 283, distance: 176.1
click at [246, 283] on tr "1 [PERSON_NAME] xốp [PERSON_NAME] áo 0 kg 0 30.000" at bounding box center [489, 277] width 895 height 48
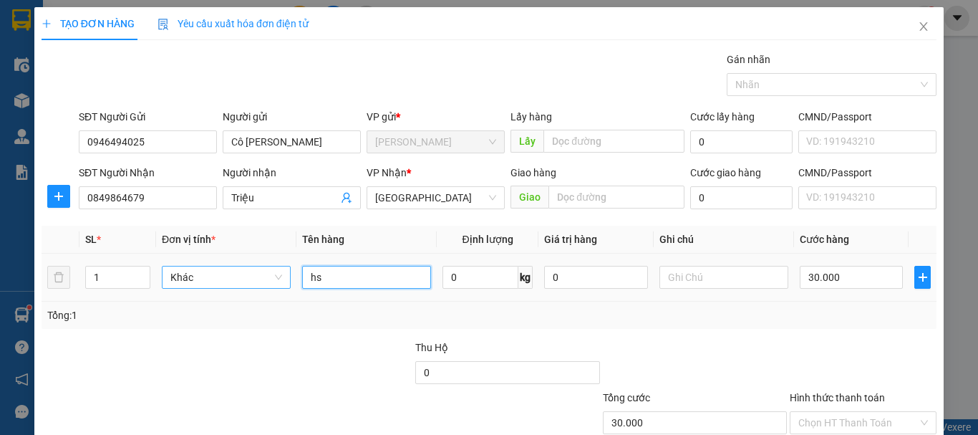
type input "h"
type input "quần áo"
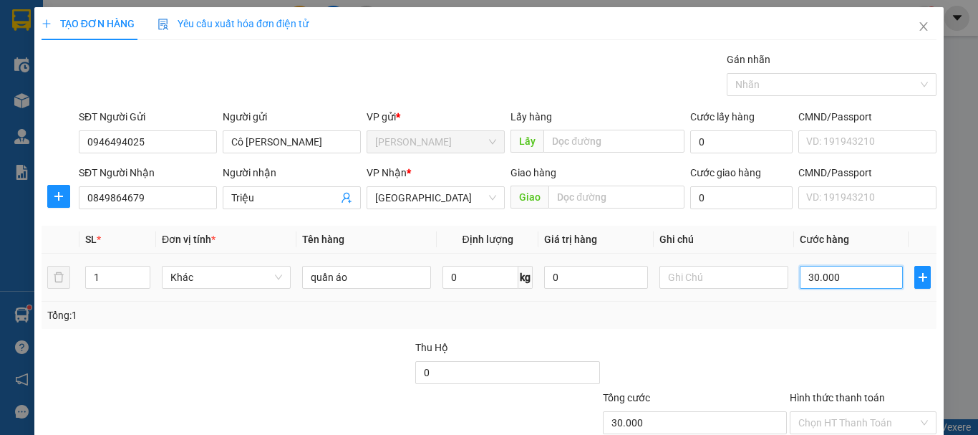
click at [838, 279] on input "30.000" at bounding box center [851, 277] width 103 height 23
type input "4"
type input "40"
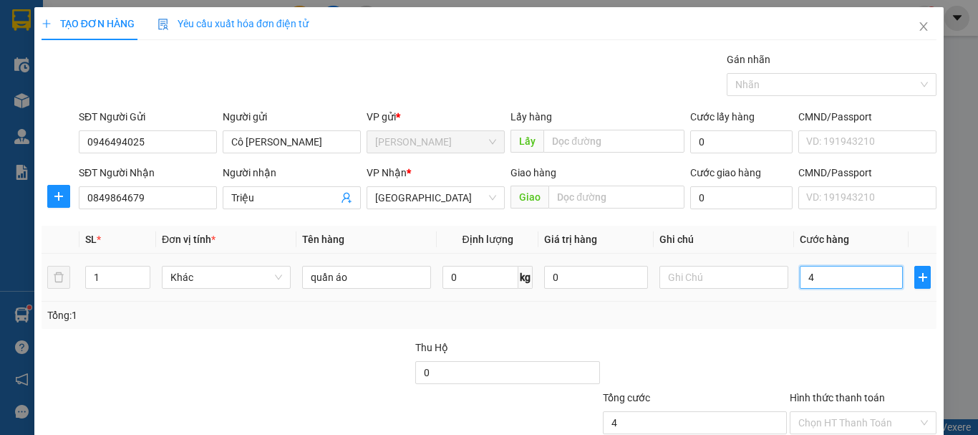
type input "40"
type input "40.000"
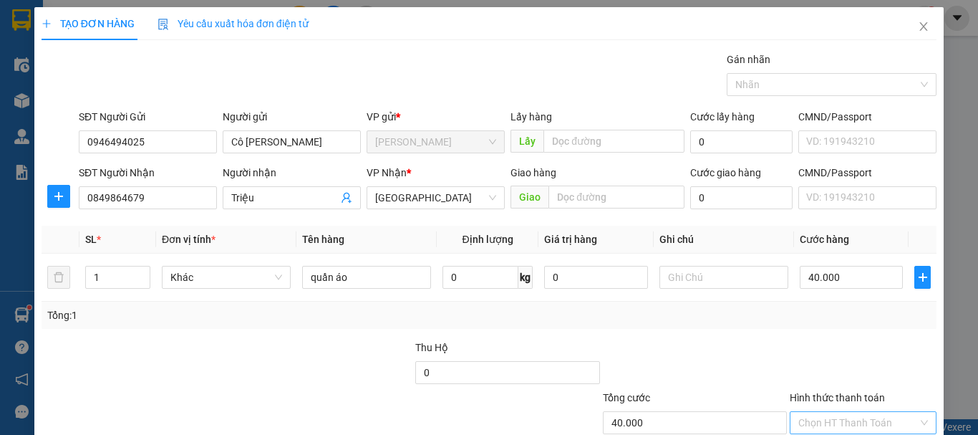
click at [870, 412] on input "Hình thức thanh toán" at bounding box center [858, 422] width 120 height 21
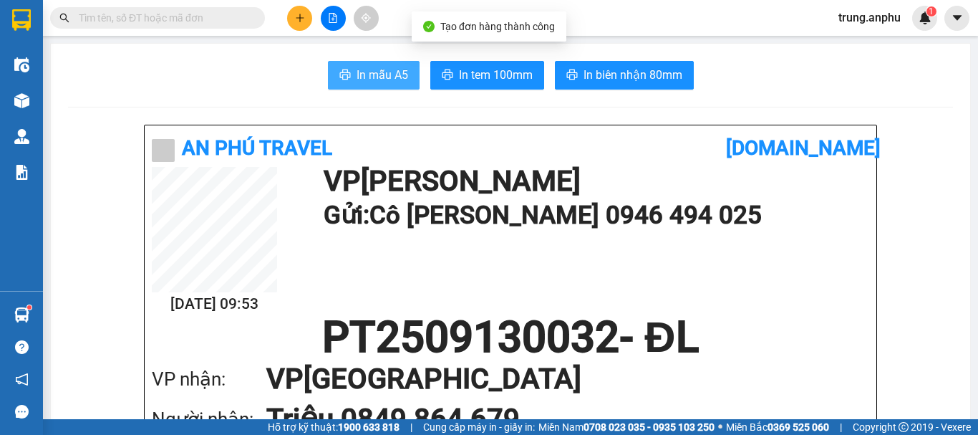
click at [394, 73] on span "In mẫu A5" at bounding box center [382, 75] width 52 height 18
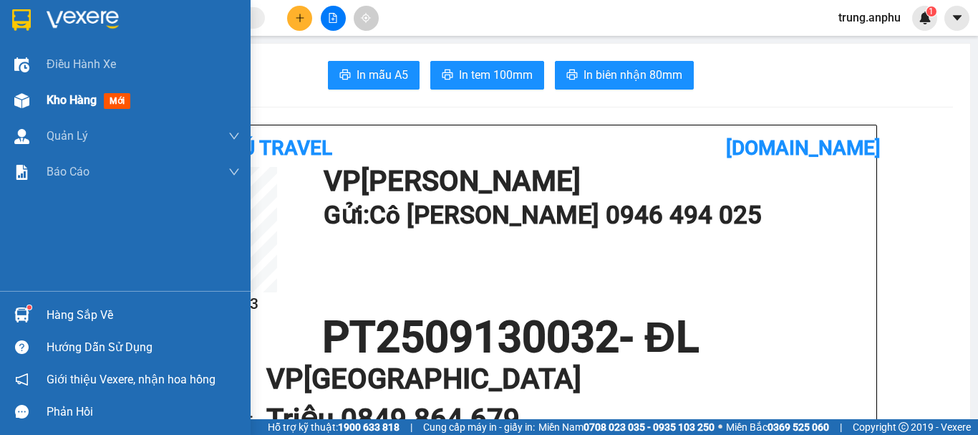
click at [54, 98] on span "Kho hàng" at bounding box center [72, 100] width 50 height 14
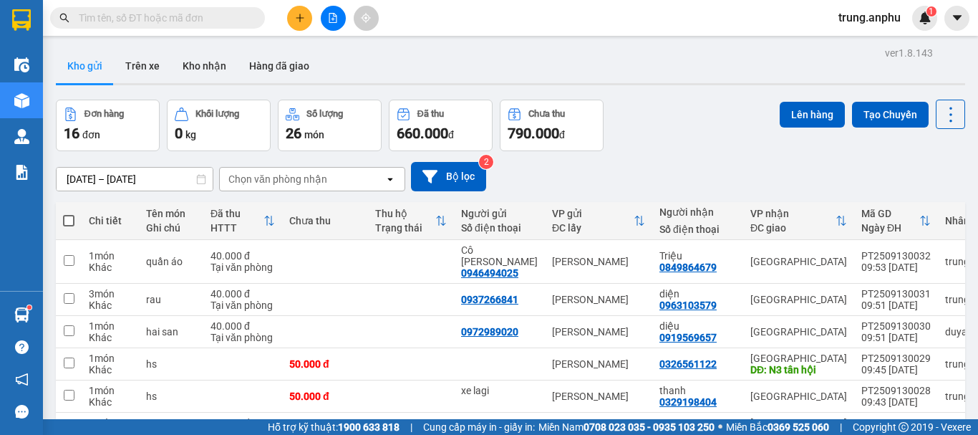
click at [68, 216] on span at bounding box center [68, 220] width 11 height 11
click at [69, 213] on input "checkbox" at bounding box center [69, 213] width 0 height 0
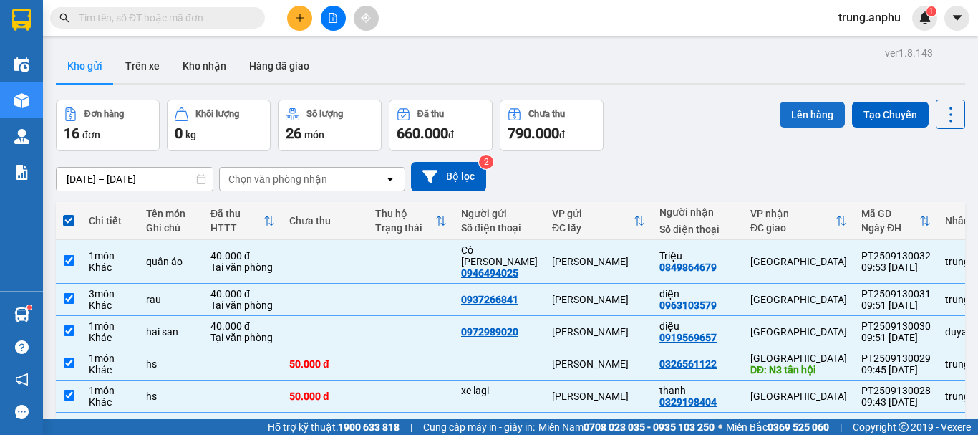
click at [814, 116] on button "Lên hàng" at bounding box center [812, 115] width 65 height 26
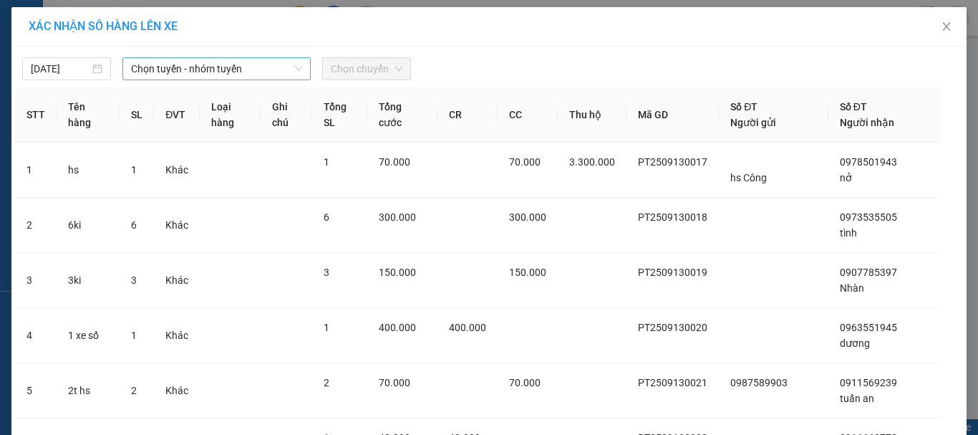
click at [245, 67] on span "Chọn tuyến - nhóm tuyến" at bounding box center [216, 68] width 171 height 21
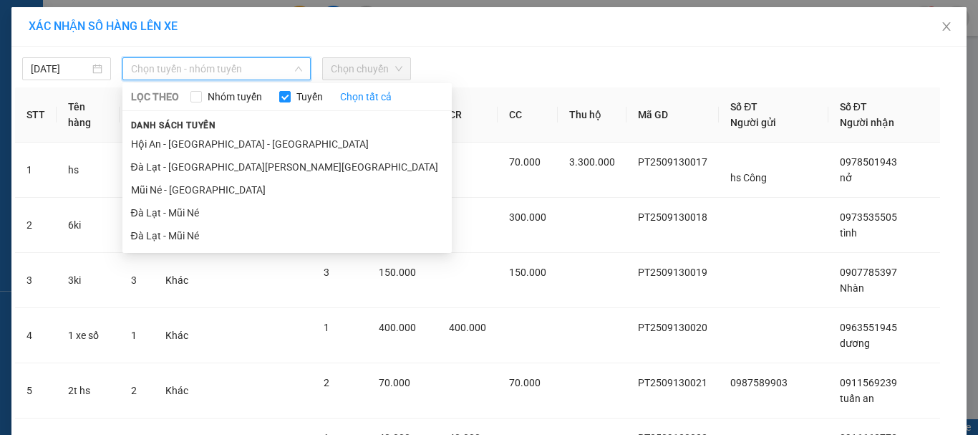
drag, startPoint x: 148, startPoint y: 189, endPoint x: 309, endPoint y: 118, distance: 175.3
click at [147, 189] on li "Mũi Né - [GEOGRAPHIC_DATA]" at bounding box center [286, 189] width 329 height 23
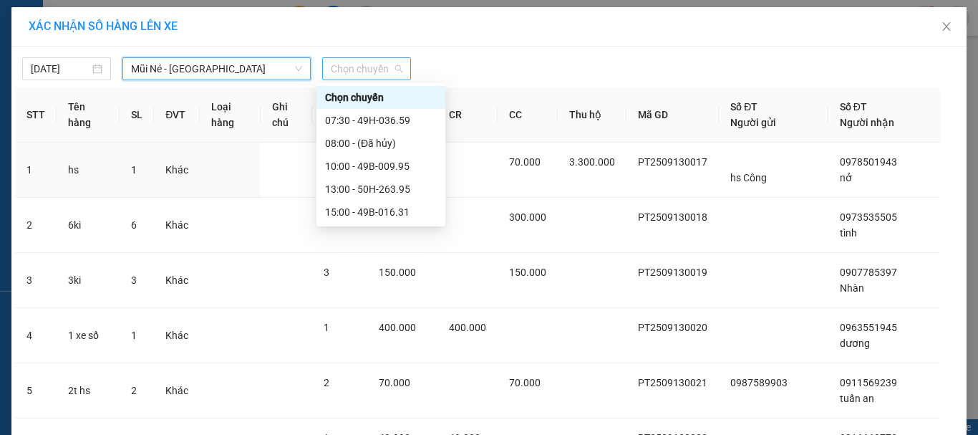
click at [382, 63] on span "Chọn chuyến" at bounding box center [367, 68] width 72 height 21
click at [363, 166] on div "10:00 - 49B-009.95" at bounding box center [381, 166] width 112 height 16
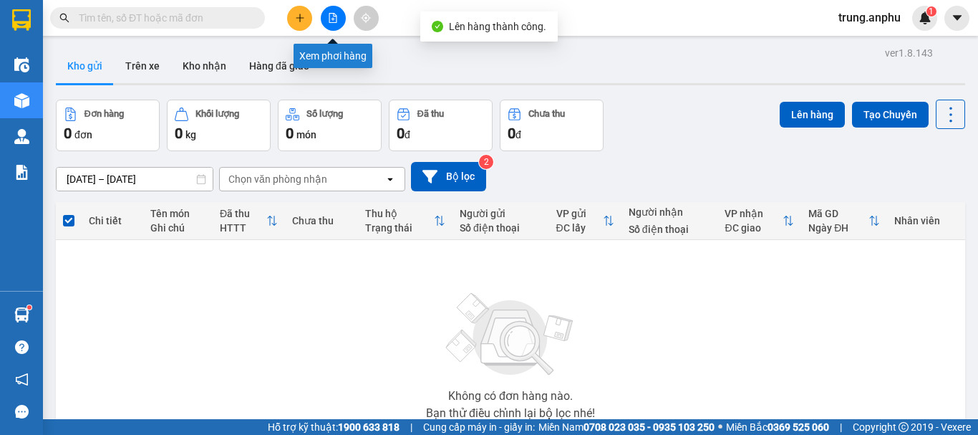
click at [335, 19] on icon "file-add" at bounding box center [333, 18] width 10 height 10
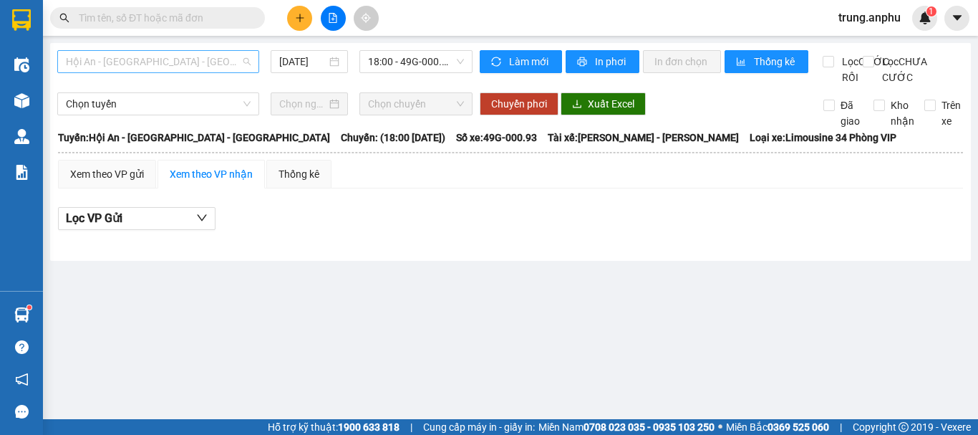
click at [236, 62] on span "Hội An - [GEOGRAPHIC_DATA] - [GEOGRAPHIC_DATA]" at bounding box center [158, 61] width 185 height 21
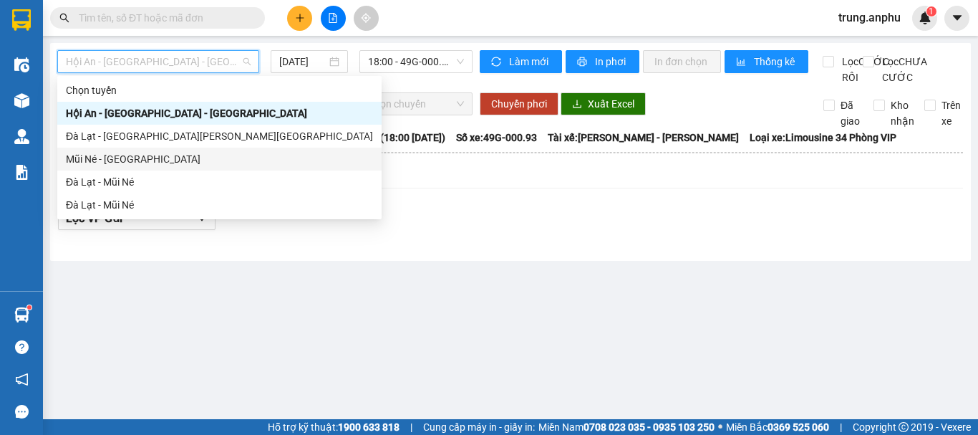
click at [102, 157] on div "Mũi Né - [GEOGRAPHIC_DATA]" at bounding box center [219, 159] width 307 height 16
type input "[DATE]"
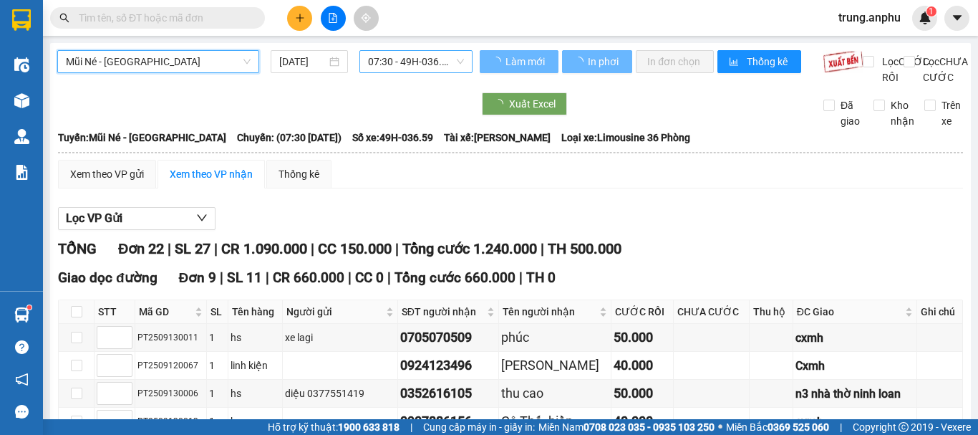
click at [392, 58] on span "07:30 - 49H-036.59" at bounding box center [416, 61] width 96 height 21
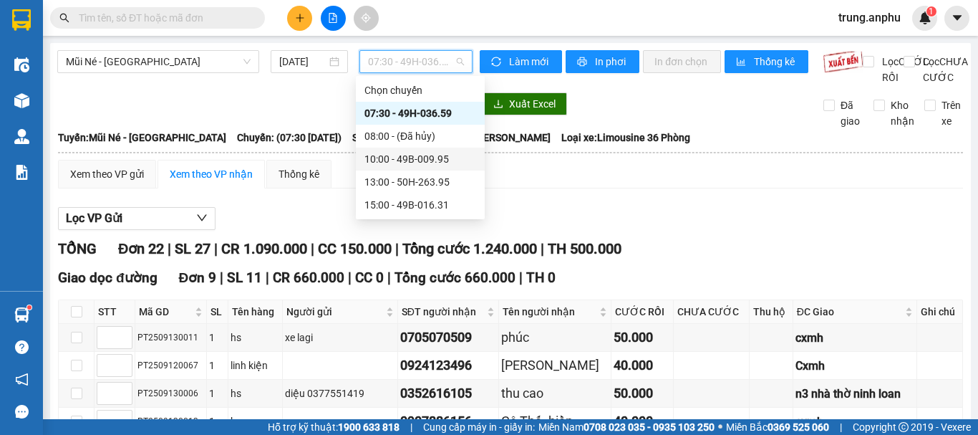
click at [387, 160] on div "10:00 - 49B-009.95" at bounding box center [420, 159] width 112 height 16
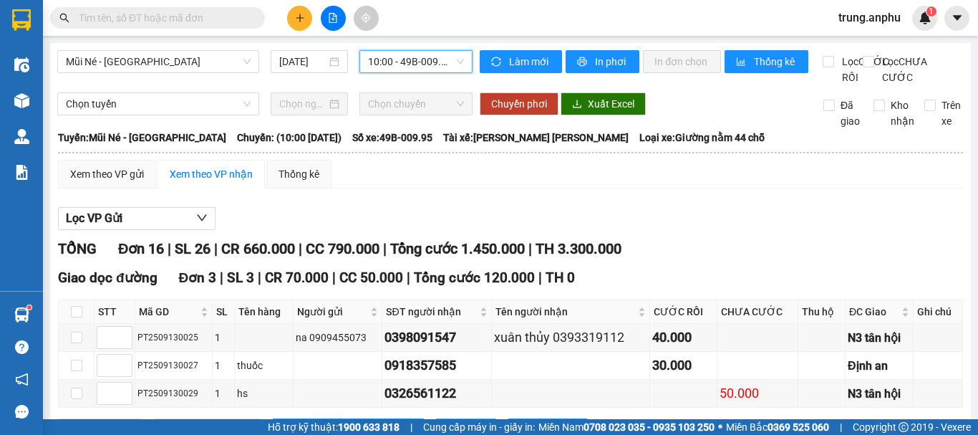
click at [462, 422] on span "In DS" at bounding box center [473, 430] width 23 height 16
click at [112, 182] on div "Xem theo VP gửi" at bounding box center [107, 174] width 74 height 16
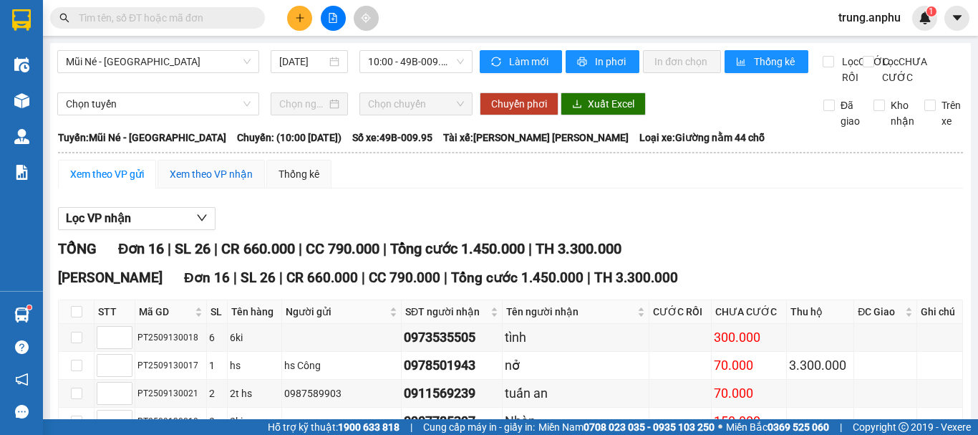
click at [192, 182] on div "Xem theo VP nhận" at bounding box center [211, 174] width 83 height 16
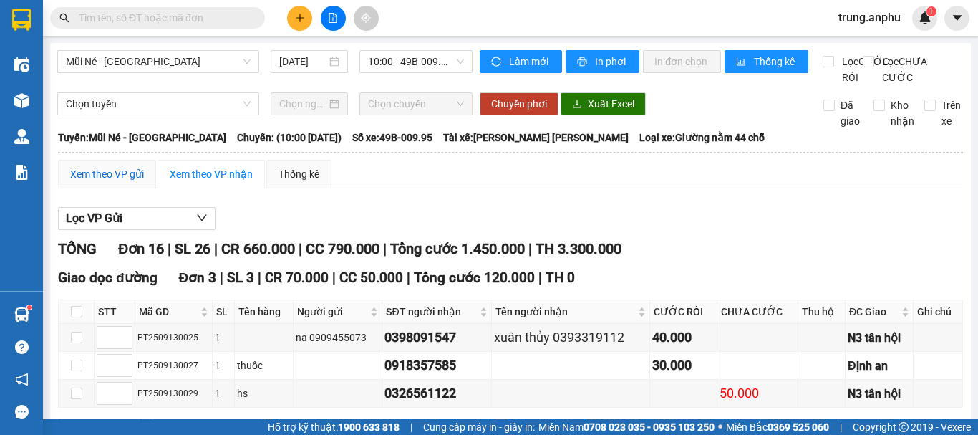
click at [135, 182] on div "Xem theo VP gửi" at bounding box center [107, 174] width 74 height 16
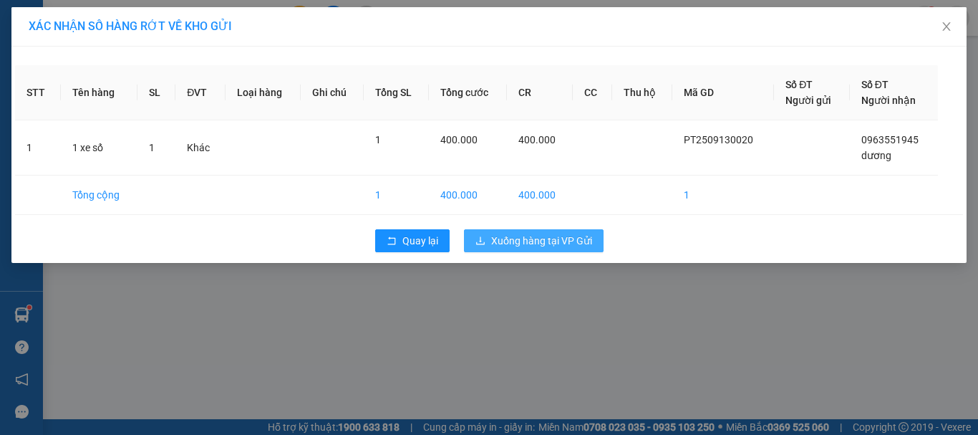
click at [565, 234] on span "Xuống hàng tại VP Gửi" at bounding box center [541, 241] width 101 height 16
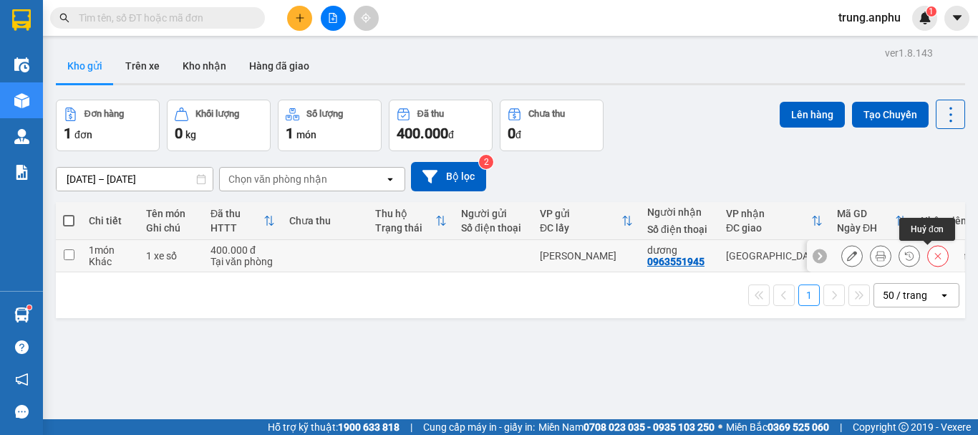
click at [933, 254] on icon at bounding box center [938, 256] width 10 height 10
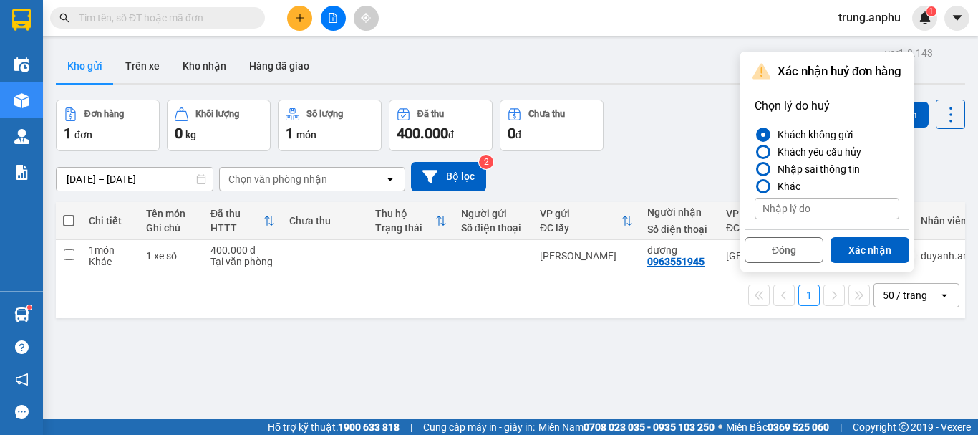
click at [865, 242] on button "Xác nhận" at bounding box center [869, 250] width 79 height 26
